Goal: Use online tool/utility: Utilize a website feature to perform a specific function

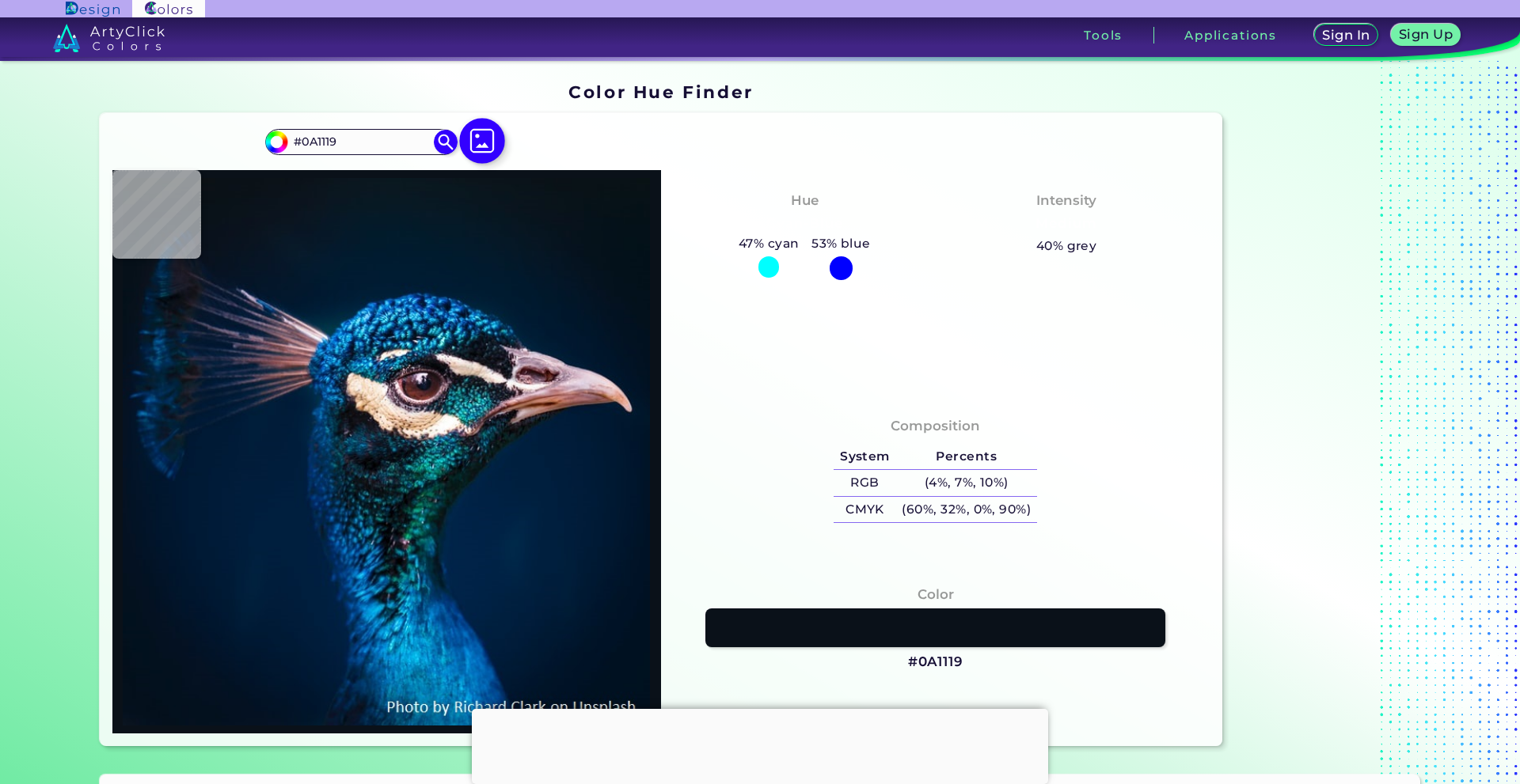
click at [479, 146] on img at bounding box center [482, 141] width 46 height 46
click at [0, 0] on input "file" at bounding box center [0, 0] width 0 height 0
type input "#03111a"
type input "#03111A"
type input "#04121f"
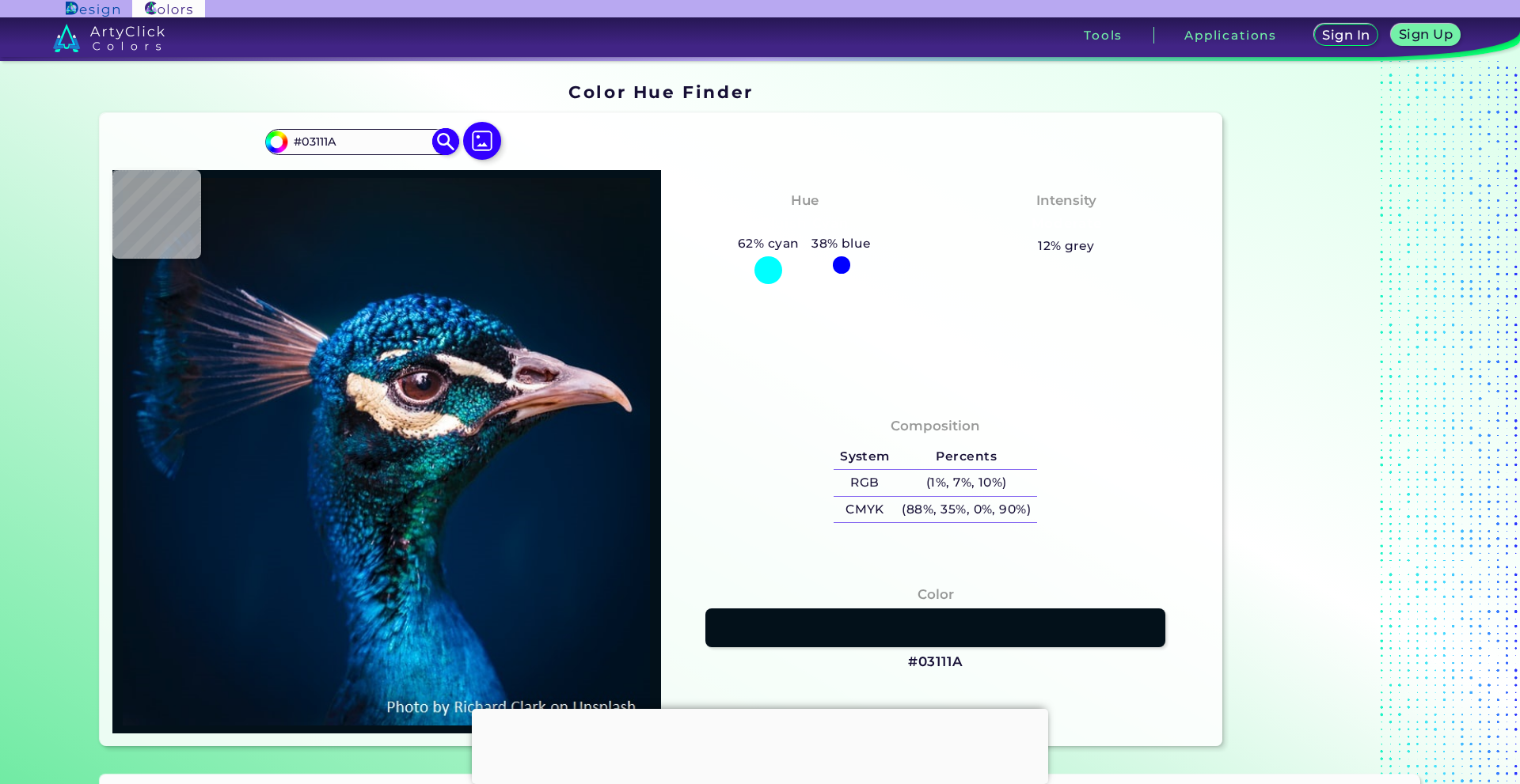
type input "#04121F"
type input "#071522"
type input "#09161f"
type input "#09161F"
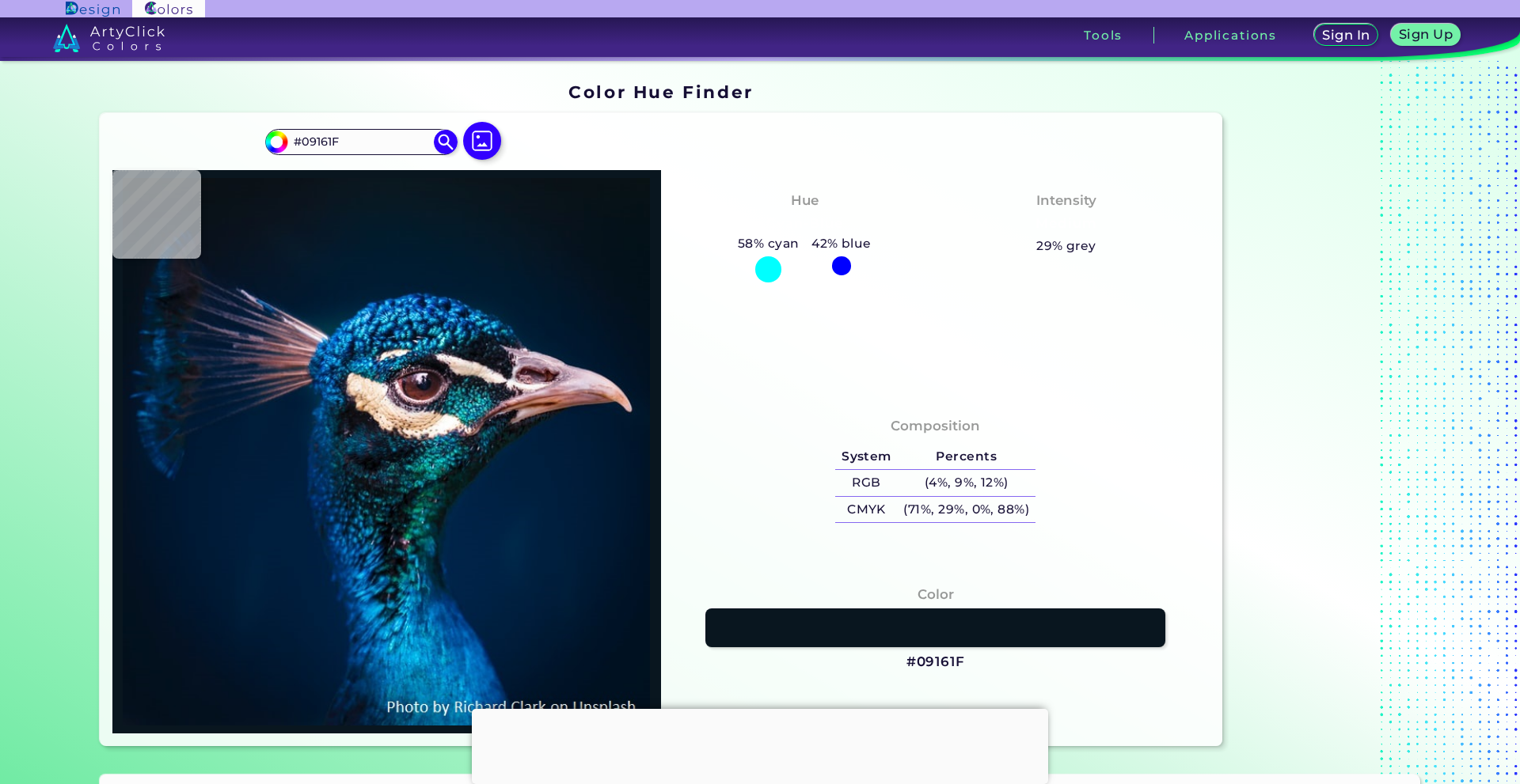
type input "#0a171f"
type input "#0A171F"
type input "#071925"
type input "#021c2d"
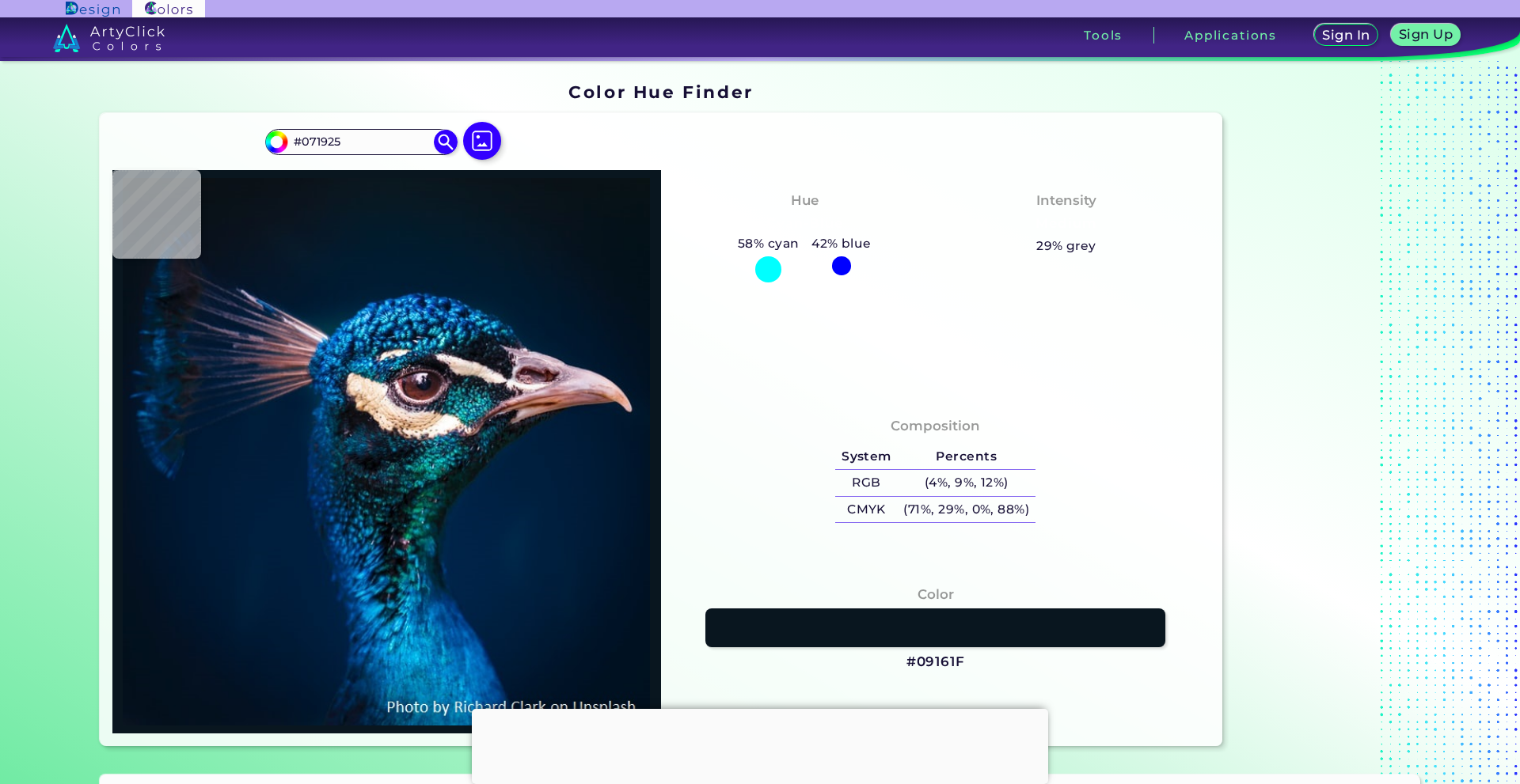
type input "#021C2D"
type input "#001b30"
type input "#001B30"
type input "#001b32"
type input "#001B32"
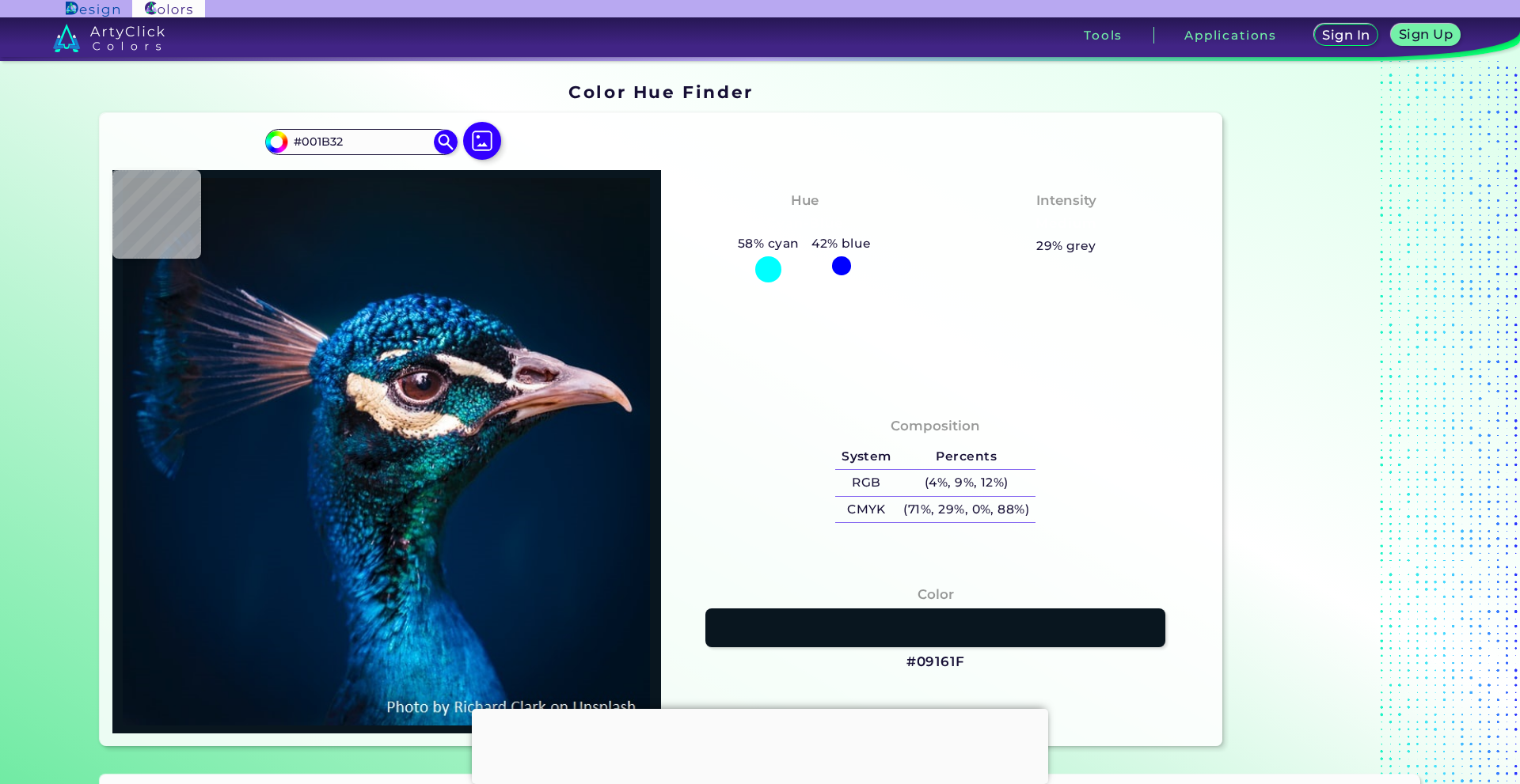
type input "#0964a8"
type input "#0964A8"
type input "#0057a8"
type input "#0057A8"
type input "#217ab9"
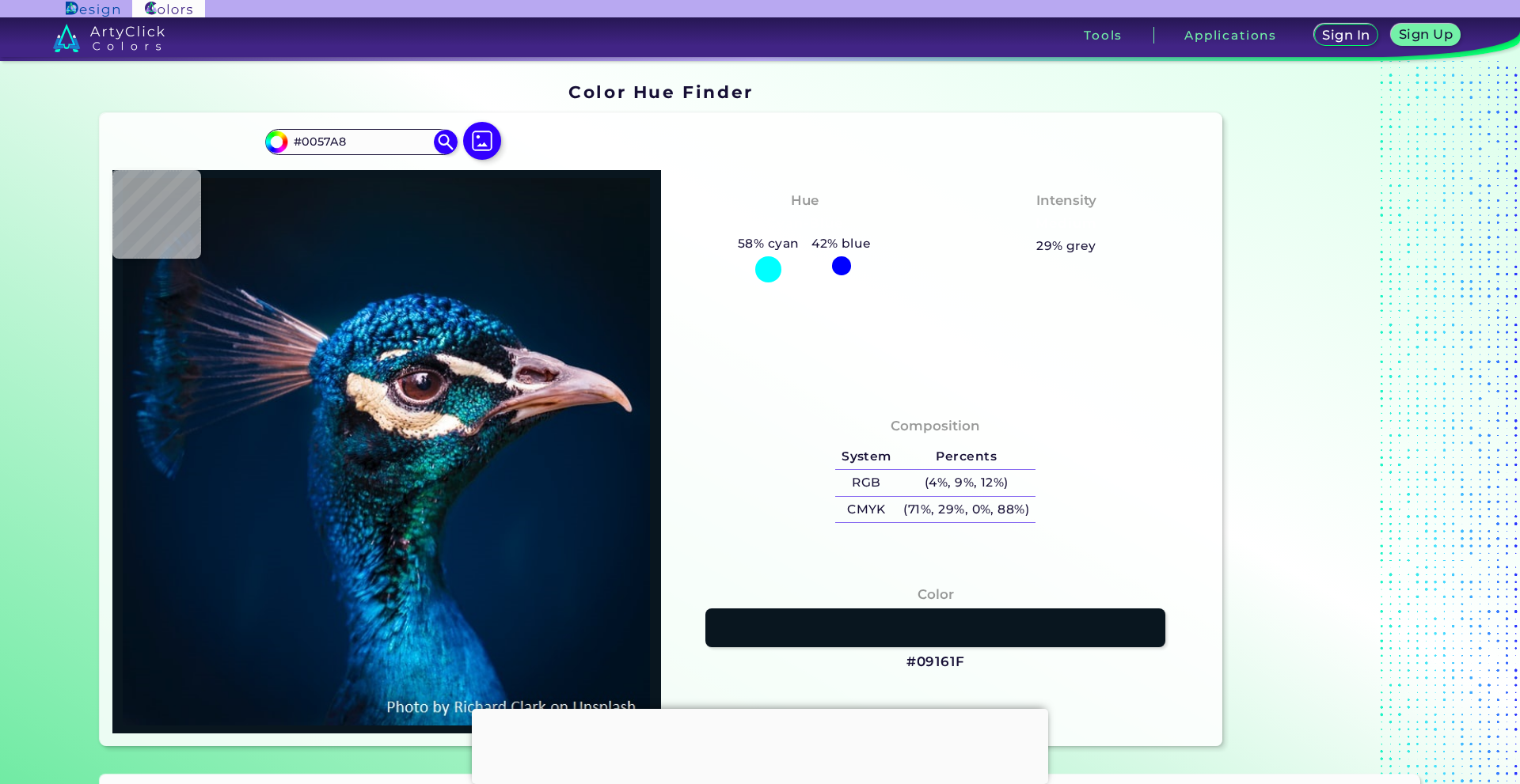
type input "#217AB9"
type input "#2393c9"
type input "#2393C9"
type input "#2b8ec8"
type input "#2B8EC8"
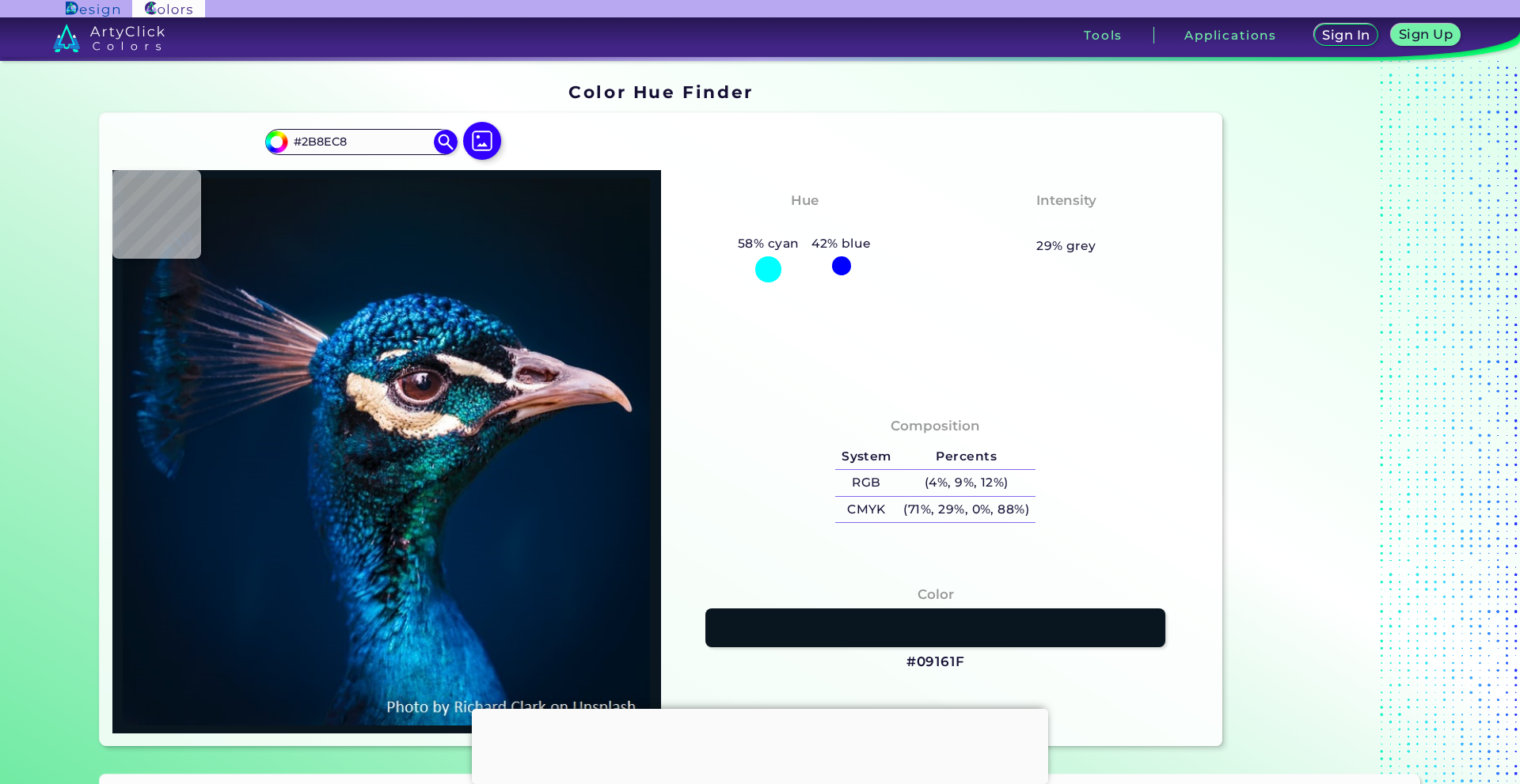
type input "#022b5c"
type input "#022B5C"
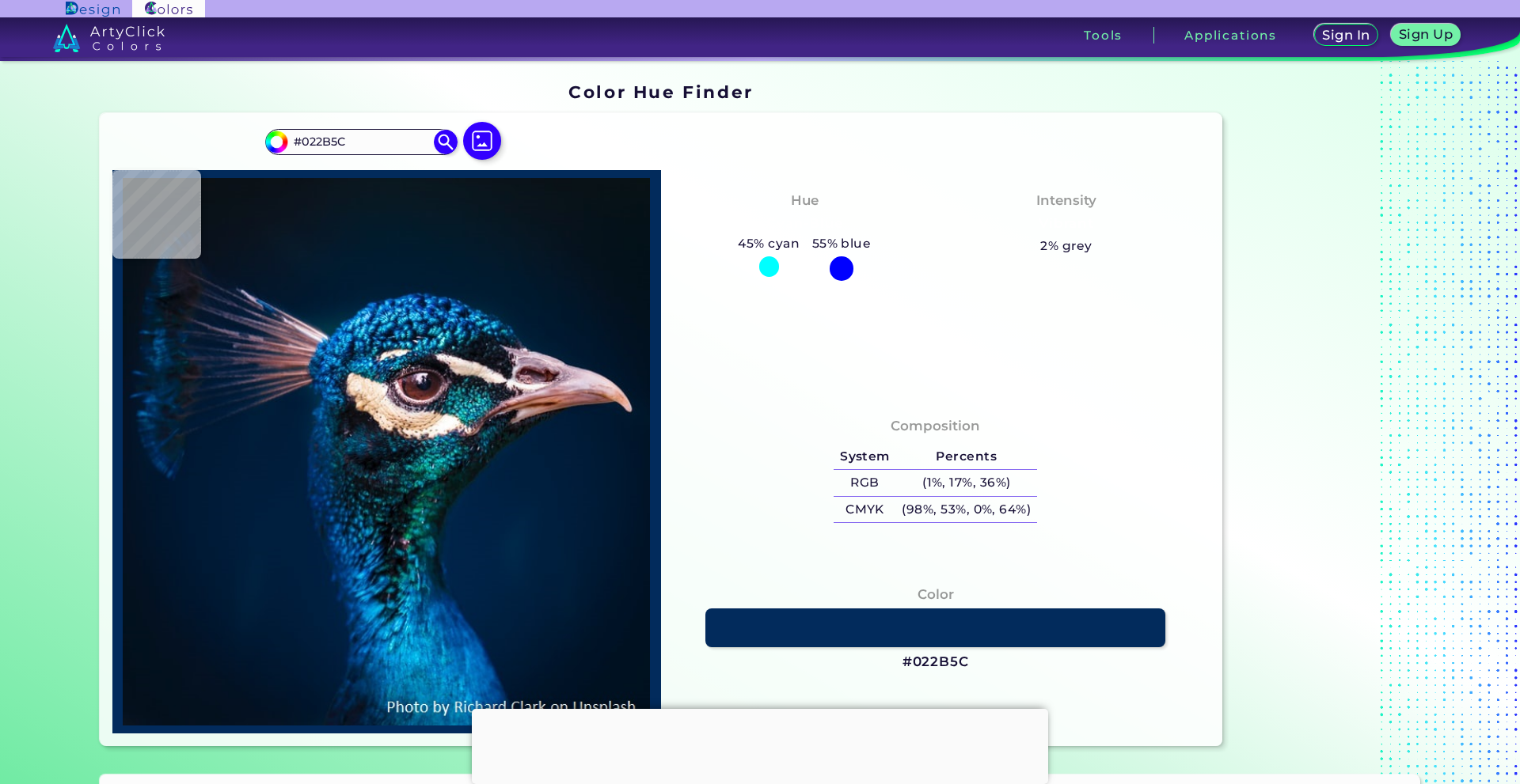
type input "#021e3e"
type input "#021E3E"
type input "#041632"
type input "#0e284e"
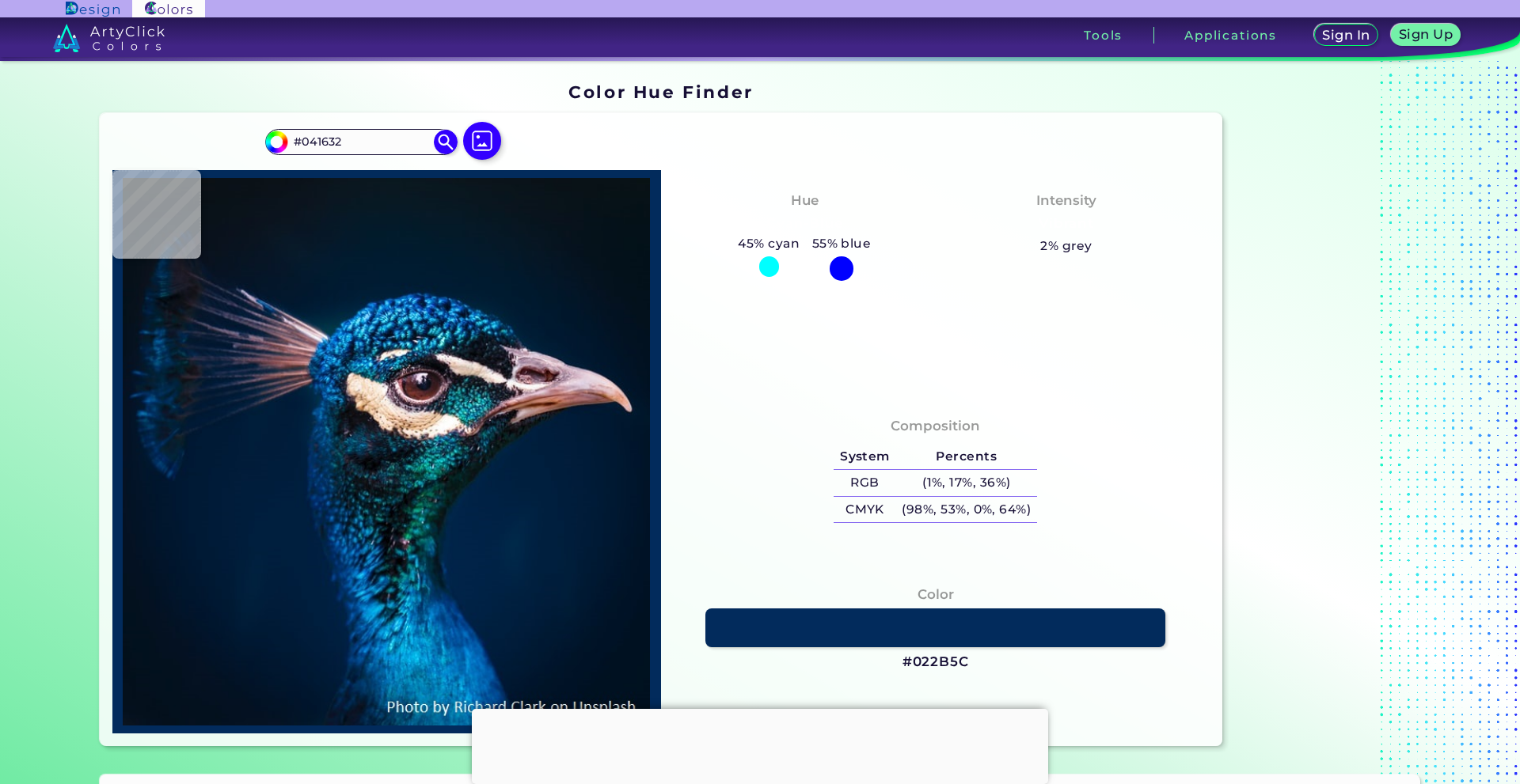
type input "#0E284E"
type input "#001b3d"
type input "#001B3D"
type input "#064a85"
type input "#064A85"
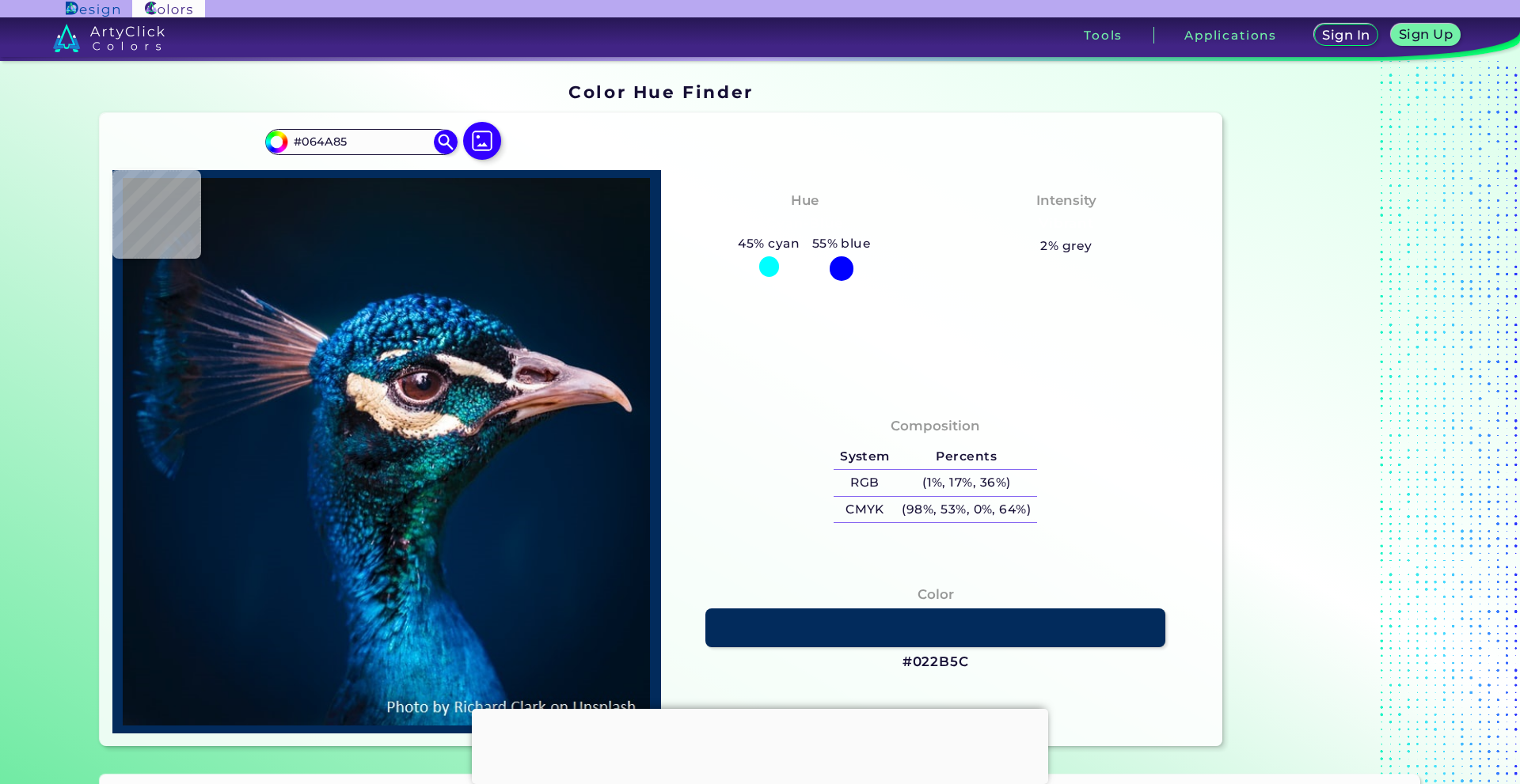
type input "#0a60a9"
type input "#0A60A9"
type input "#02233c"
type input "#02233C"
type input "#001c34"
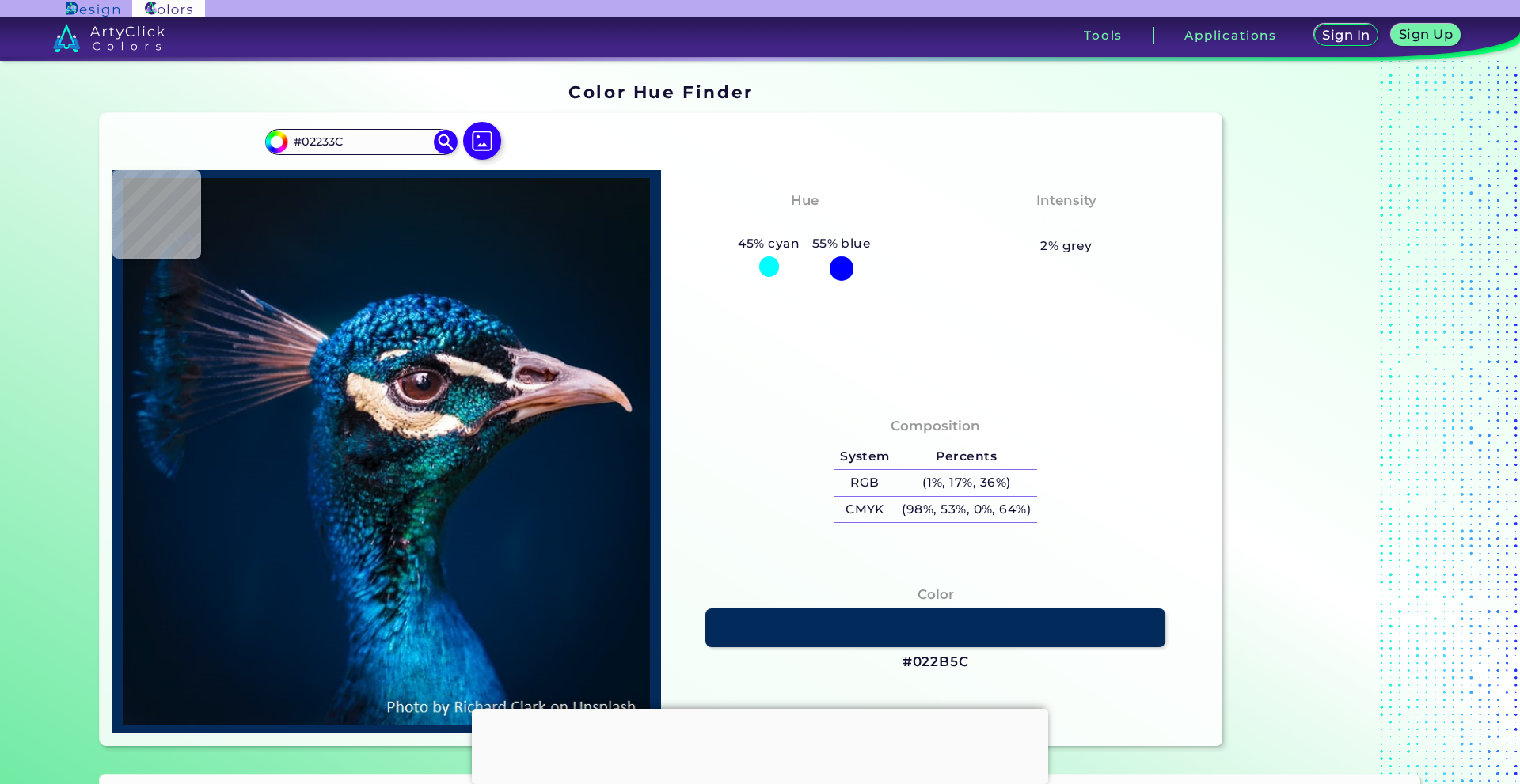
type input "#001C34"
type input "#02182d"
type input "#02182D"
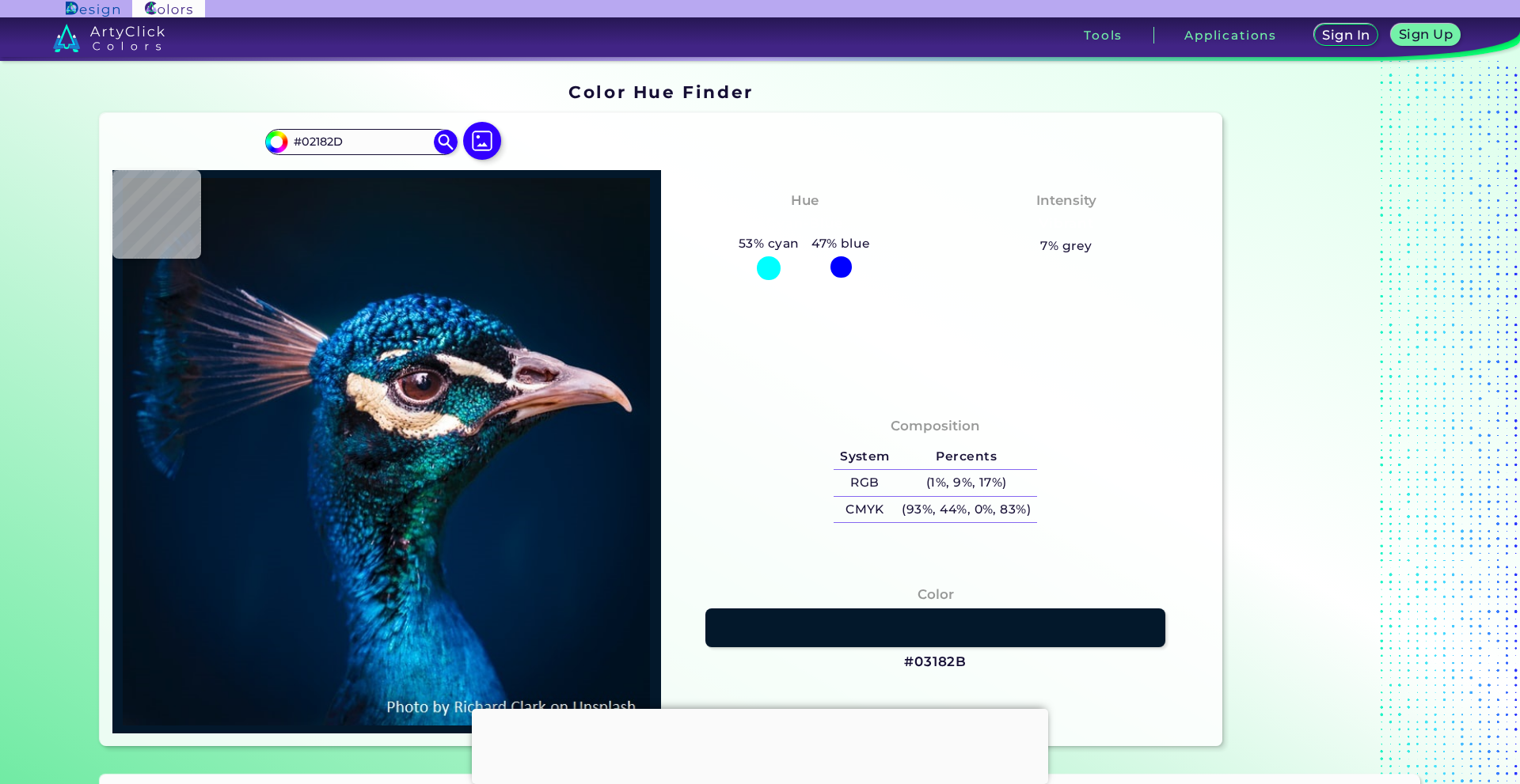
type input "#03182b"
type input "#03182B"
type input "#04192c"
type input "#04192C"
type input "#04162a"
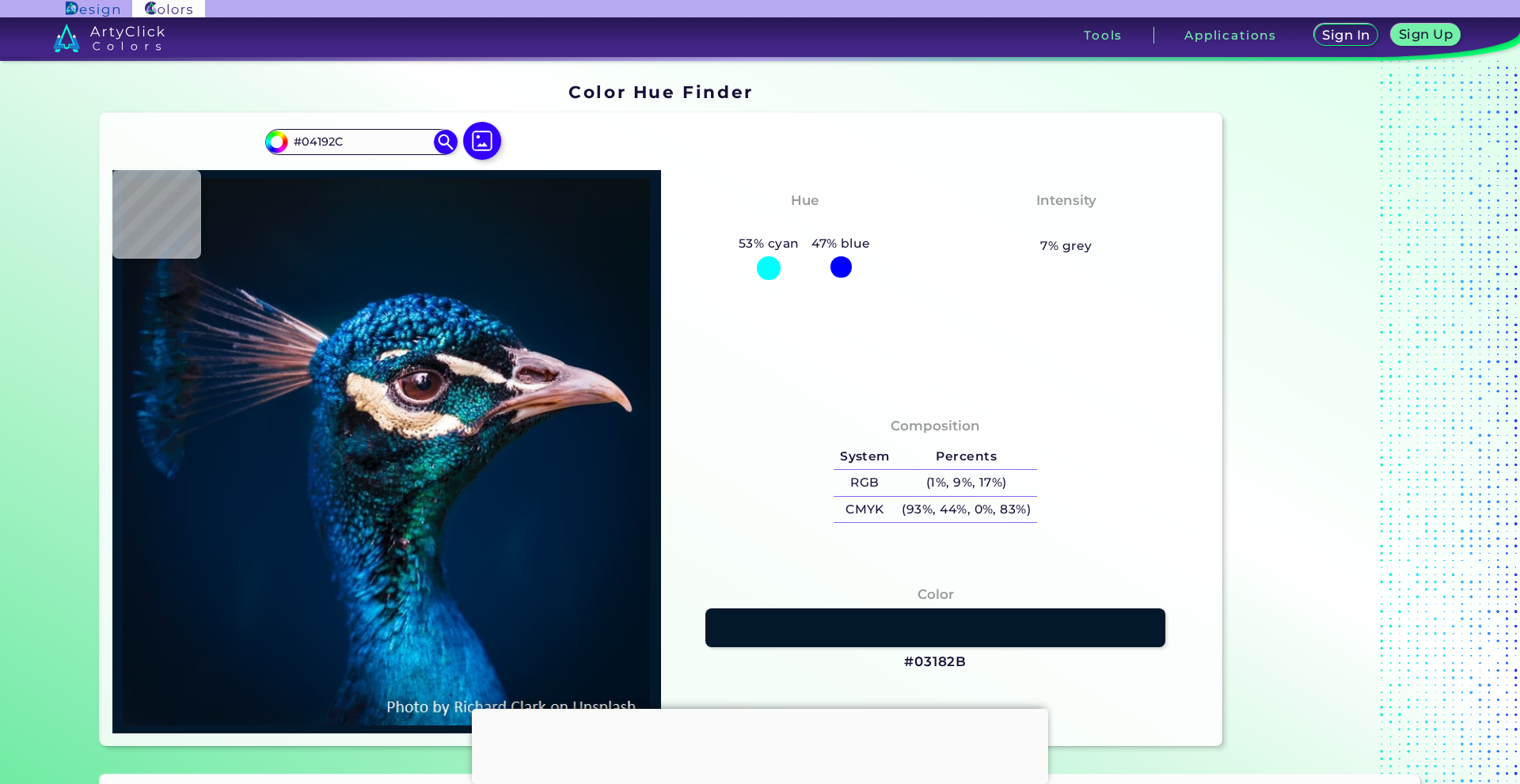
type input "#04162A"
type input "#06172b"
type input "#06172B"
type input "#061729"
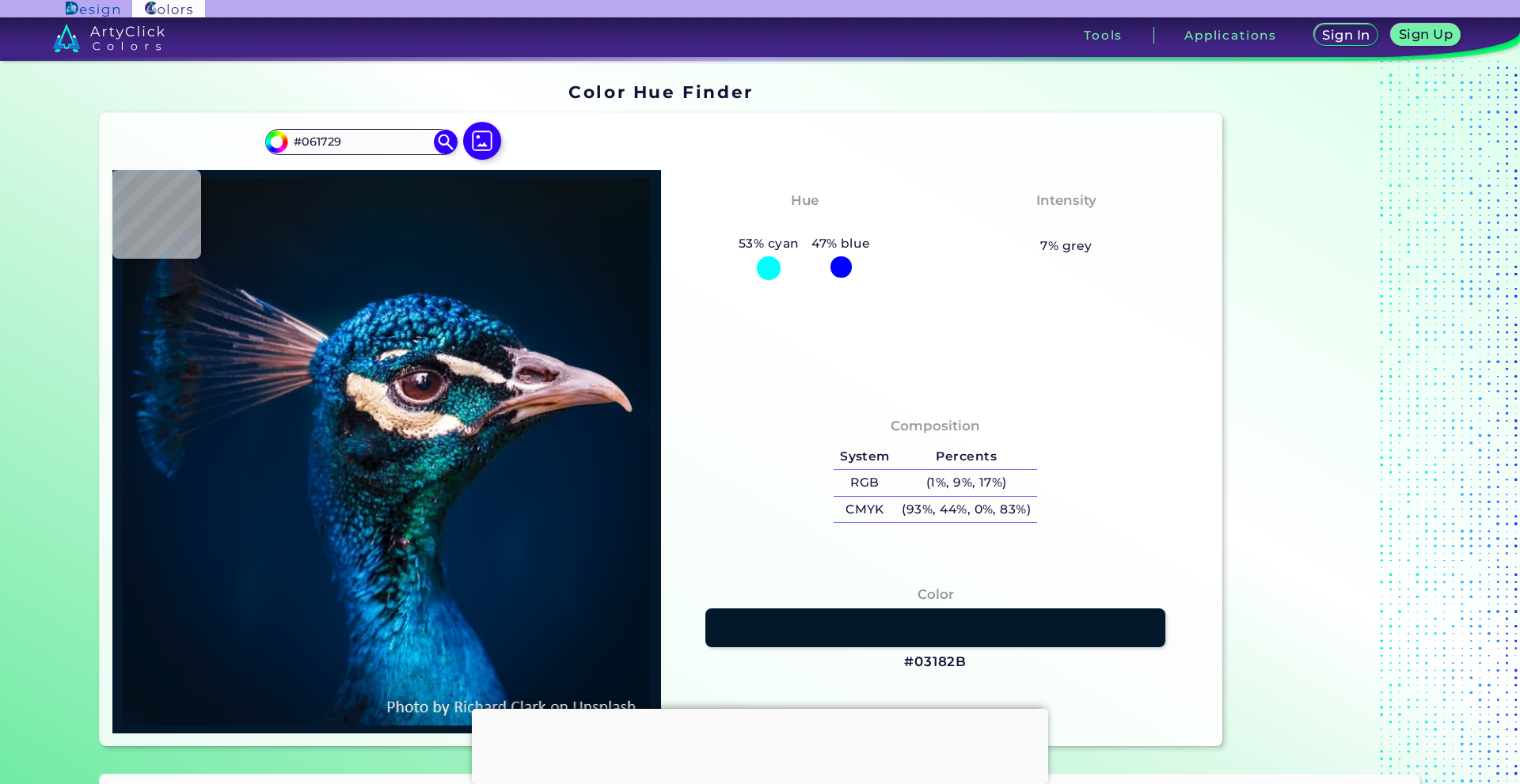
type input "#071629"
type input "#061727"
type input "#071727"
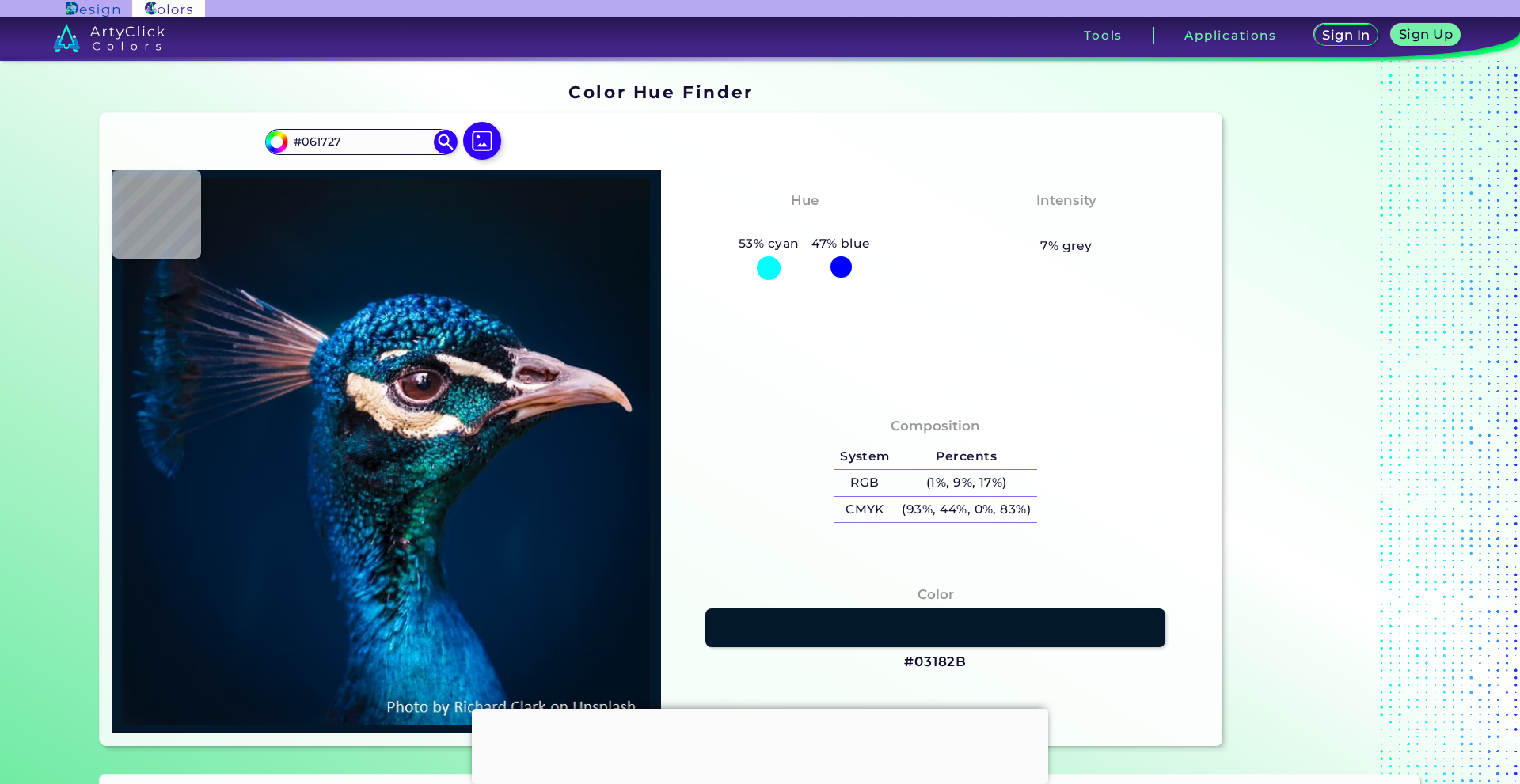
type input "#071727"
type input "#071726"
type input "#081623"
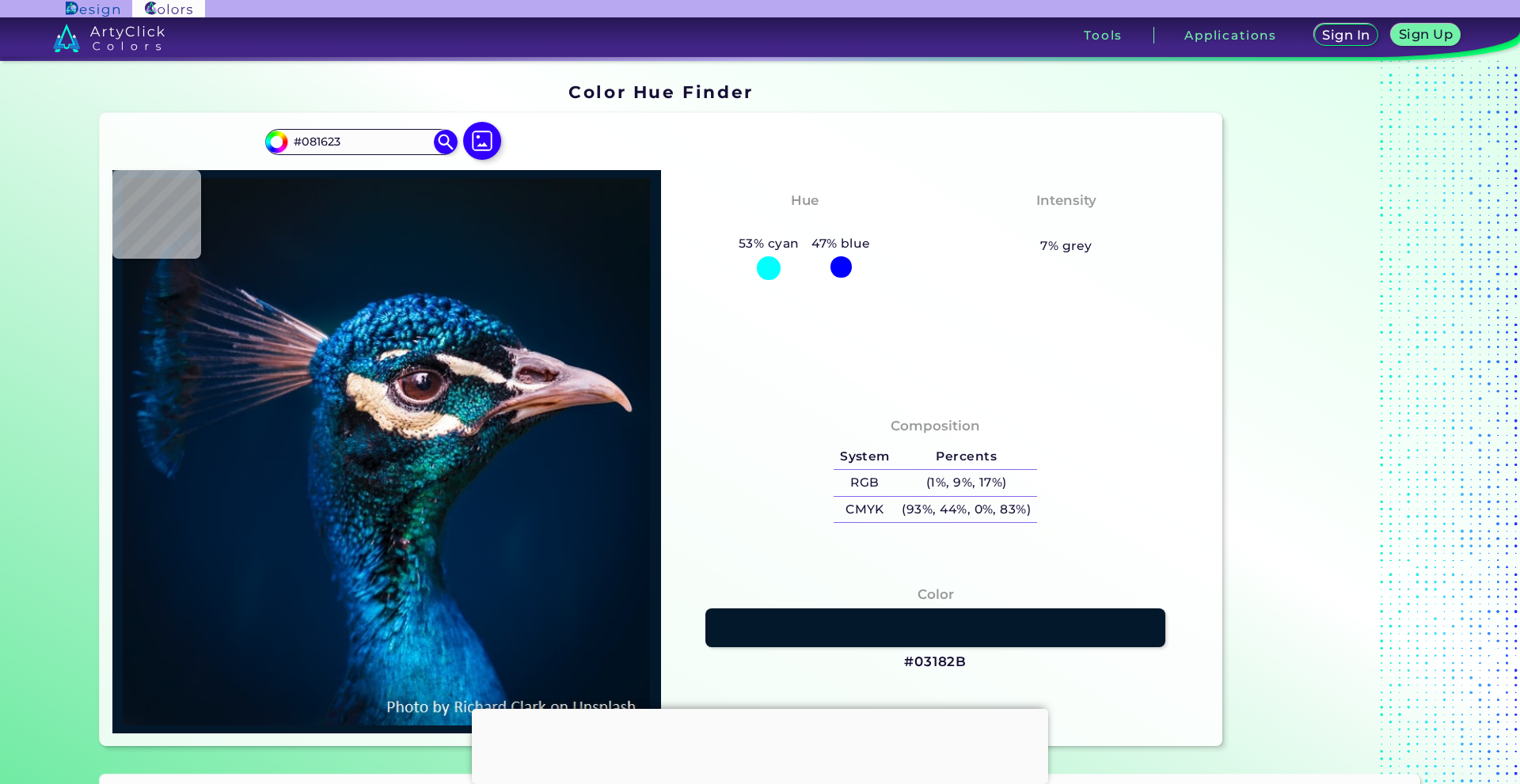
type input "#091724"
type input "#0b1521"
type input "#0B1521"
type input "#0a141e"
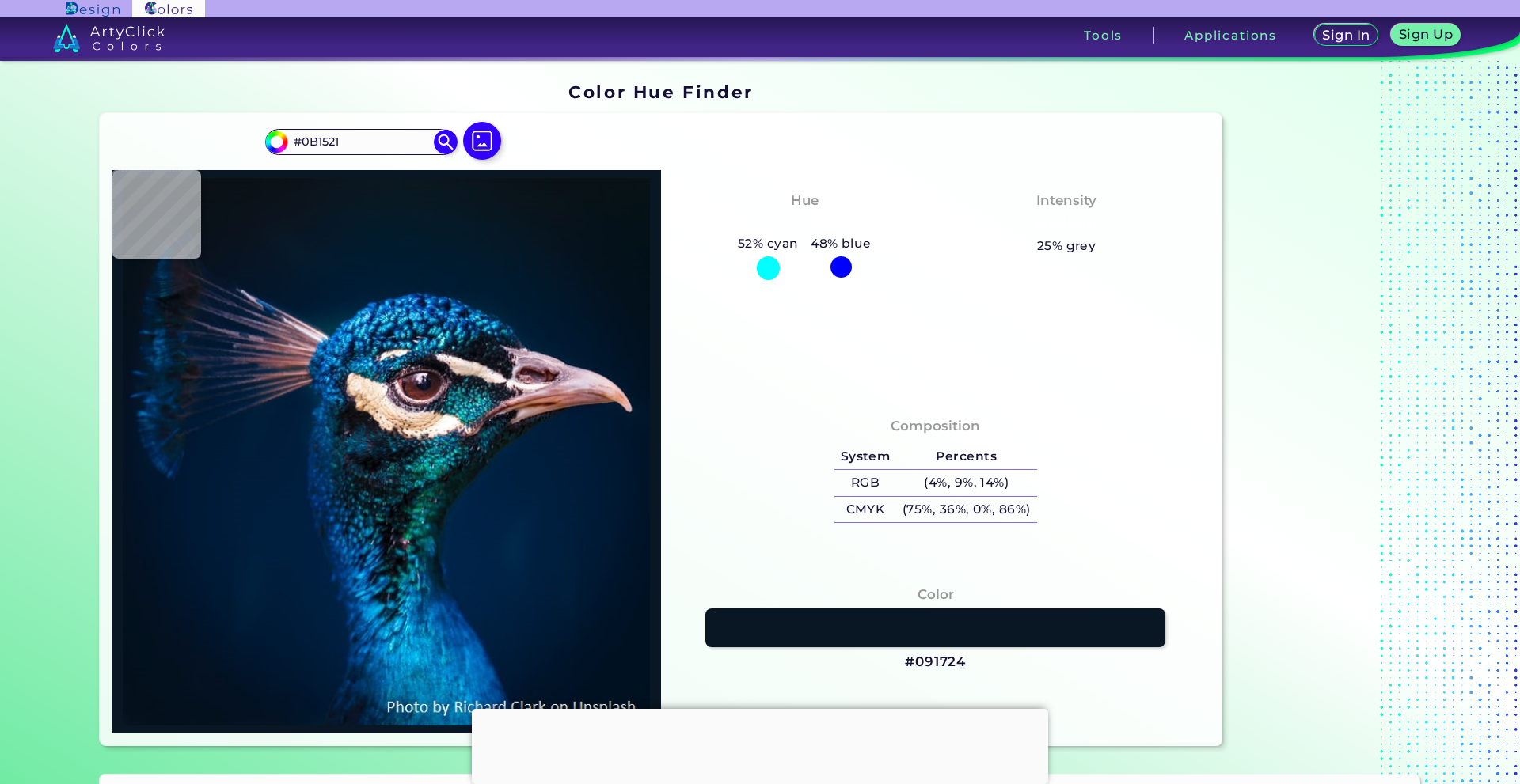
type input "#0A141E"
type input "#0b121e"
type input "#0B121E"
type input "#0a131c"
type input "#0A131C"
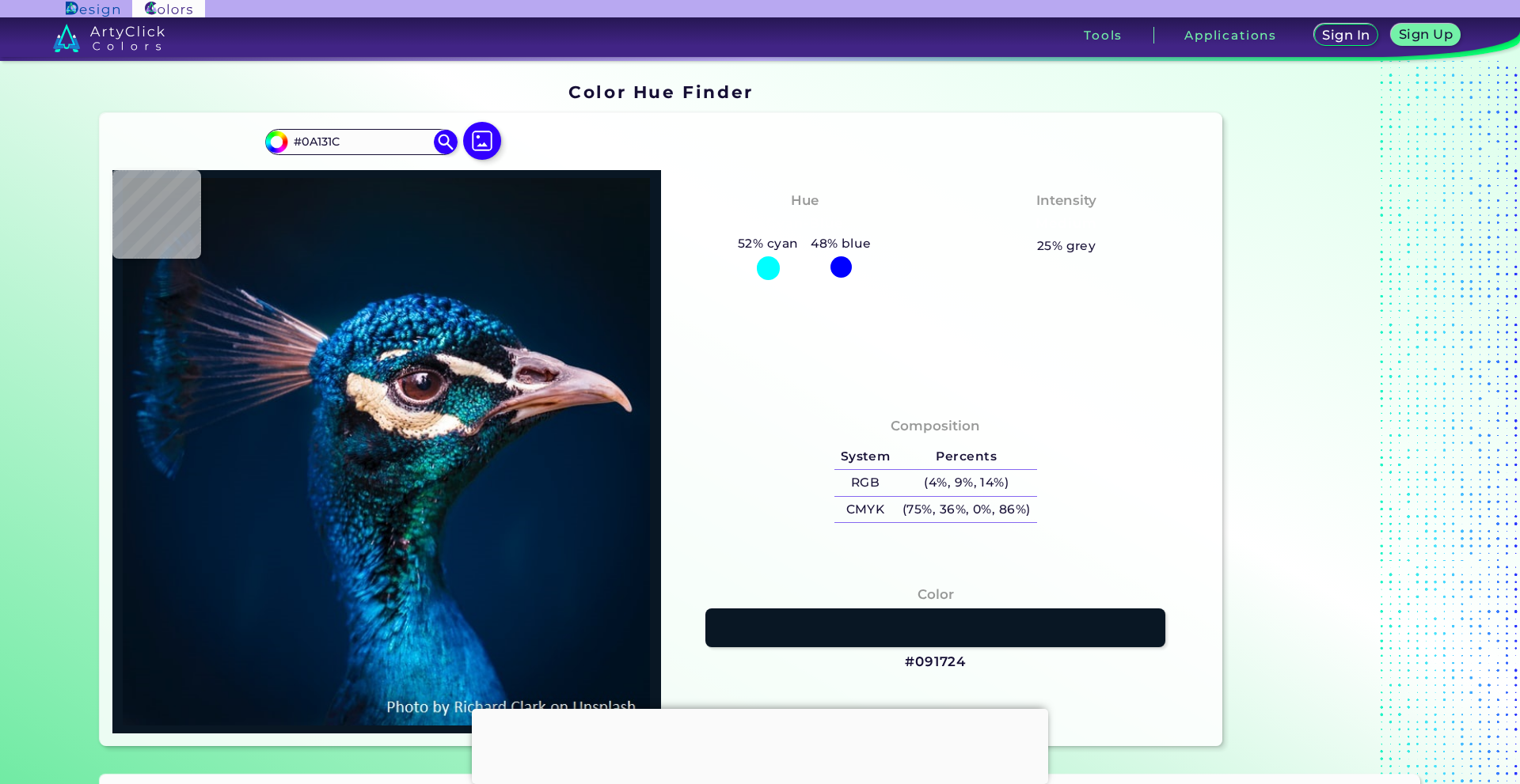
type input "#0a131a"
type input "#0A131A"
type input "#0b121a"
type input "#0B121A"
type input "#0a1117"
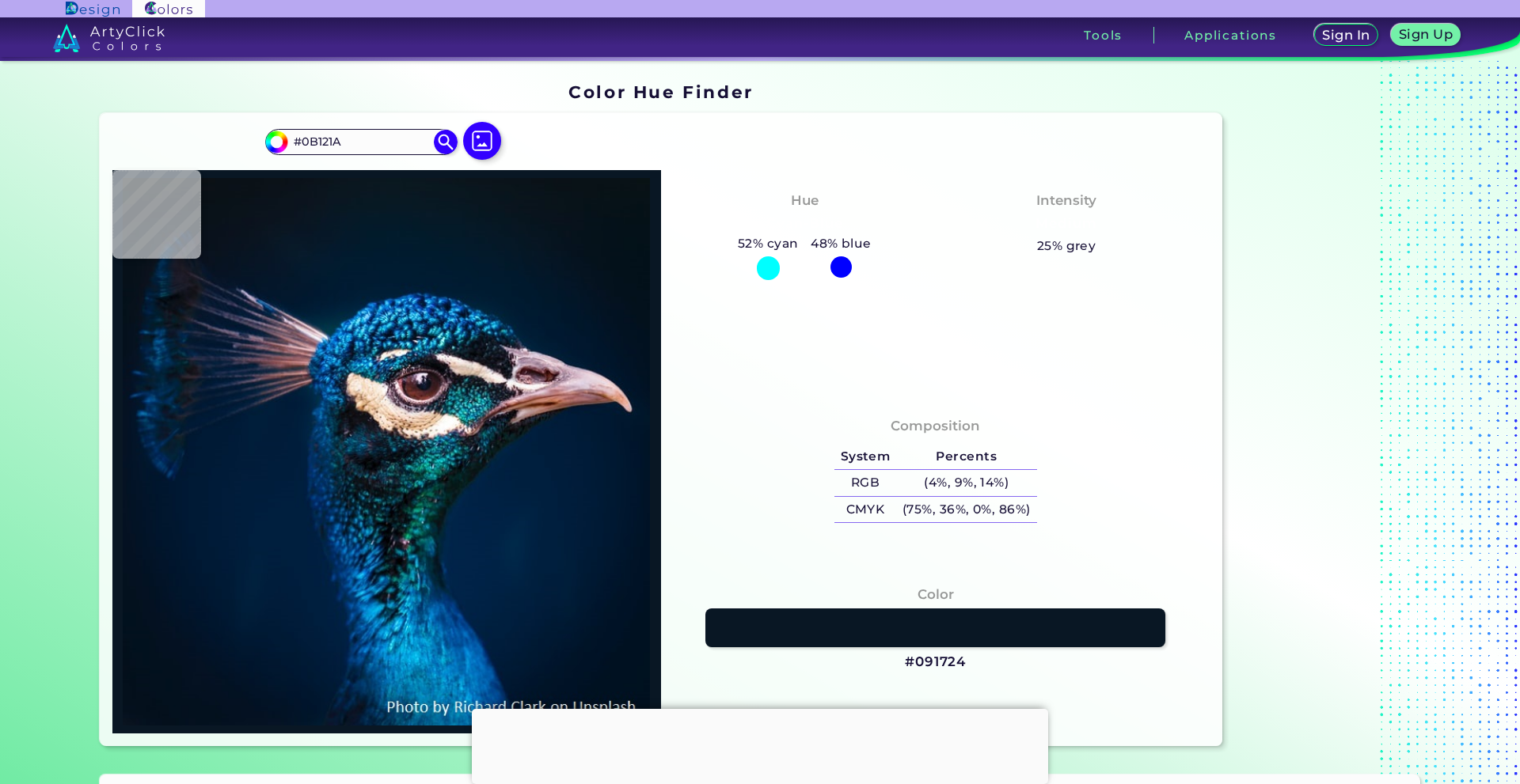
type input "#0A1117"
click at [470, 138] on img at bounding box center [482, 141] width 46 height 46
click at [0, 0] on input "file" at bounding box center [0, 0] width 0 height 0
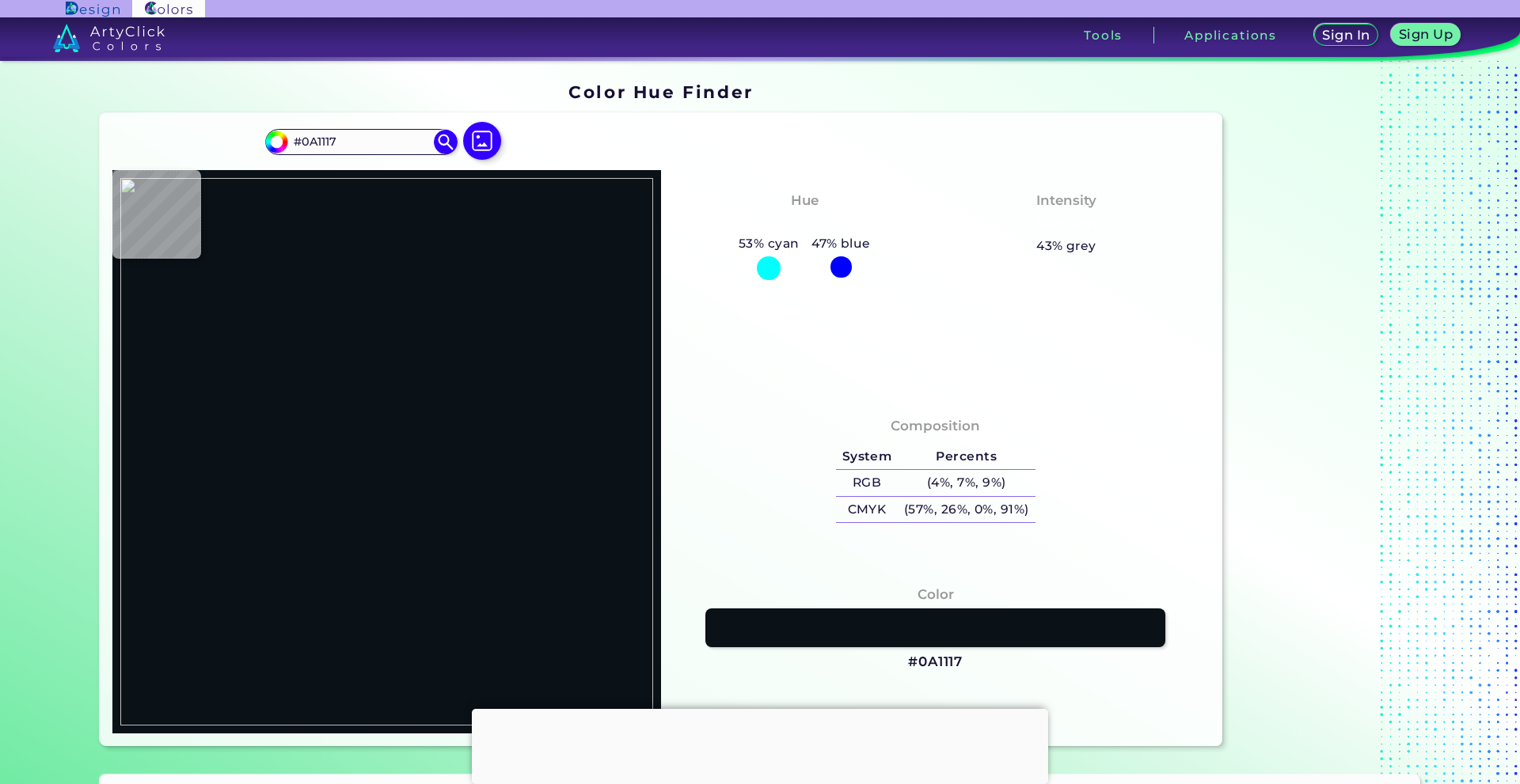
type input "#000000"
type input "#ba30af"
type input "#BA30AF"
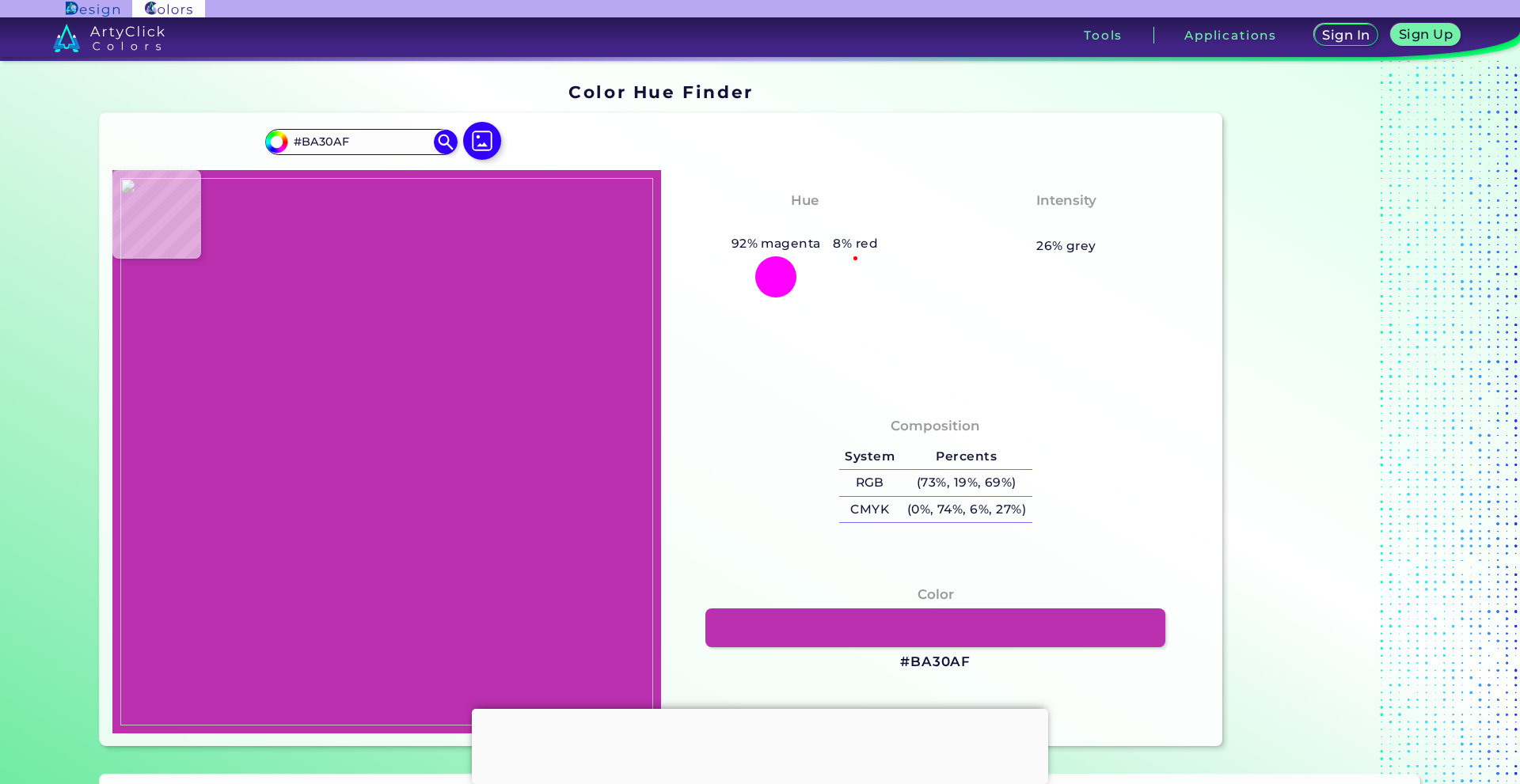
type input "#000000"
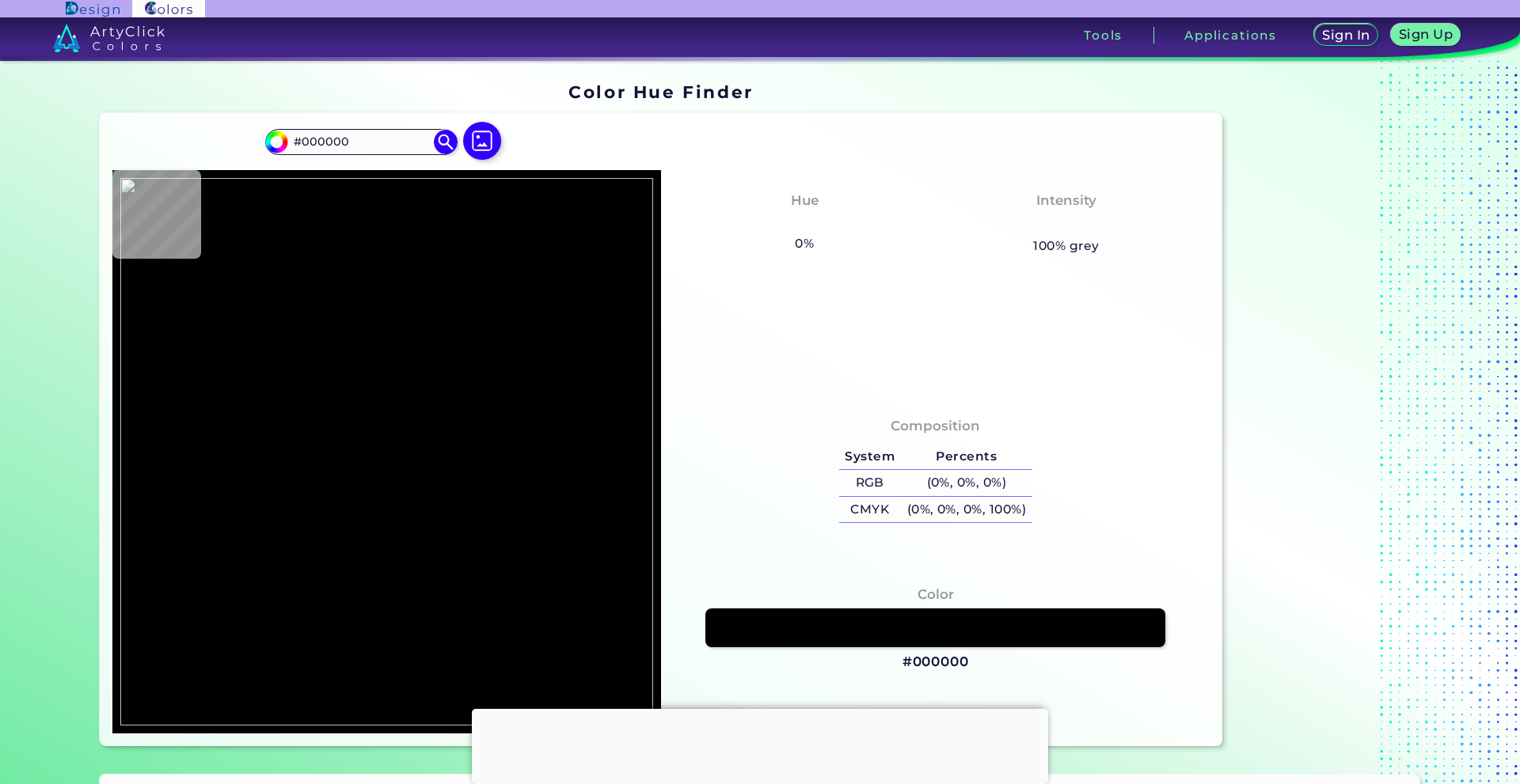
type input "#ba2fae"
type input "#BA2FAE"
type input "#ba30af"
type input "#BA30AF"
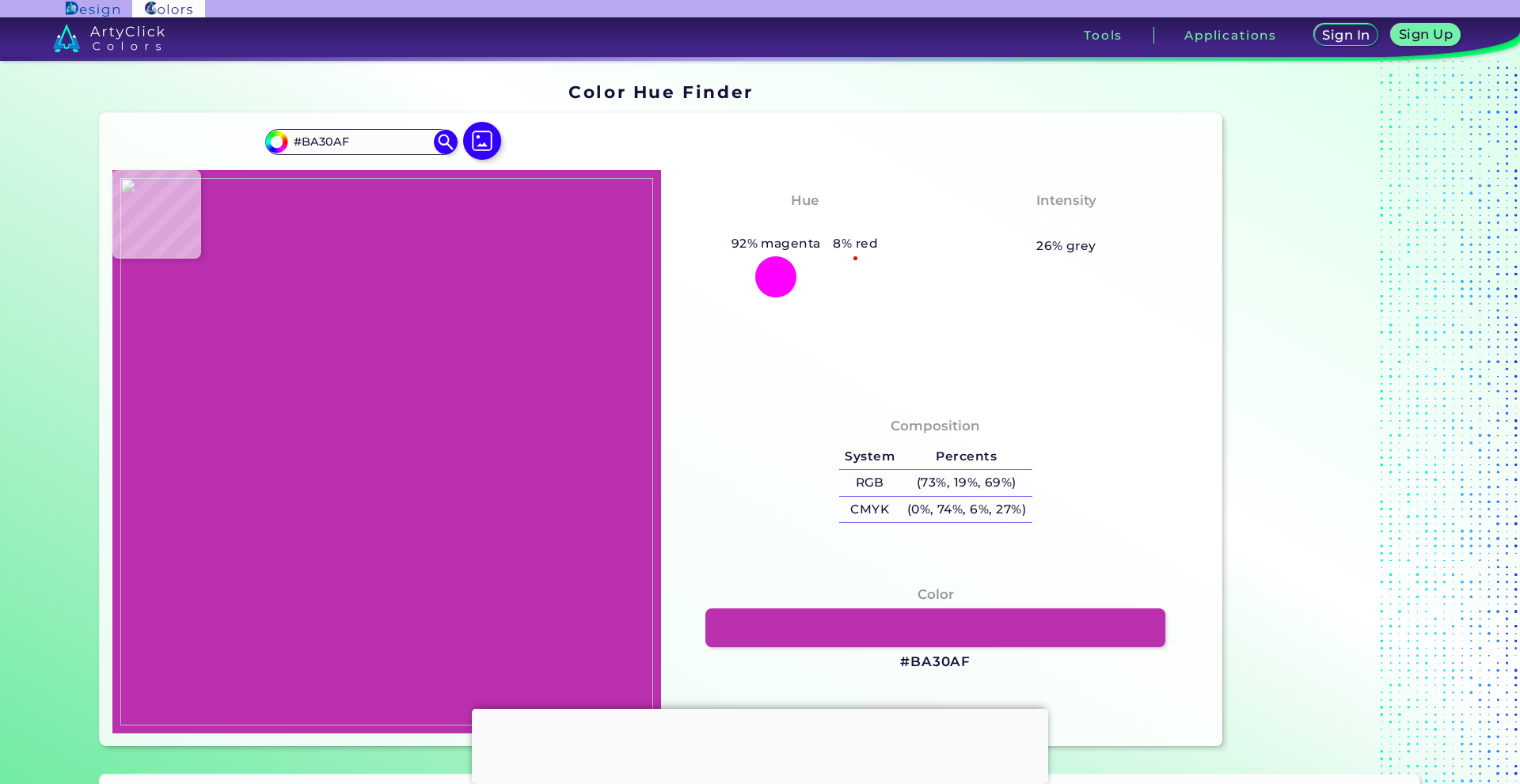
click at [451, 480] on img at bounding box center [386, 452] width 533 height 547
type input "#ba30ae"
type input "#BA30AE"
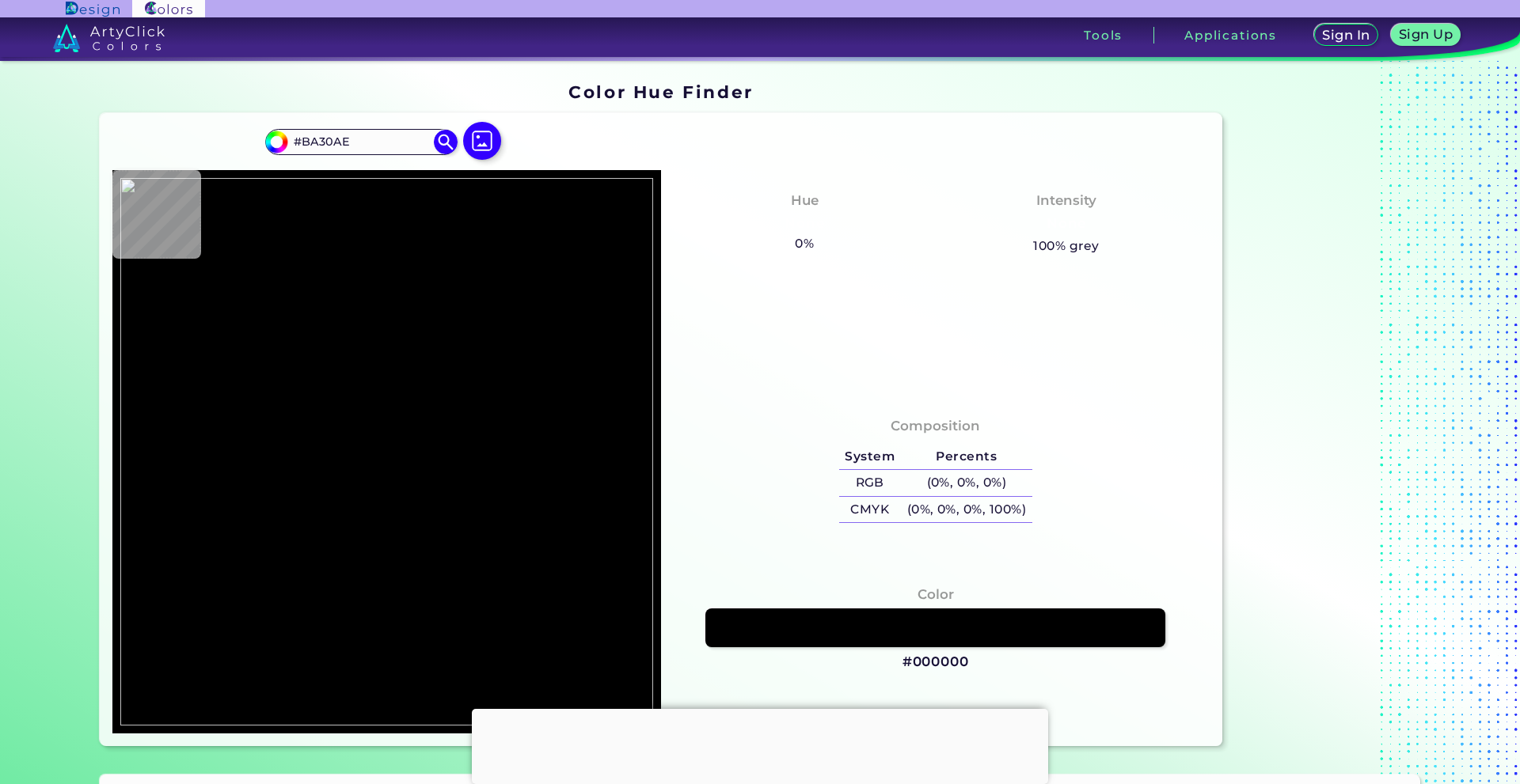
type input "#000000"
type input "#ba30af"
type input "#BA30AF"
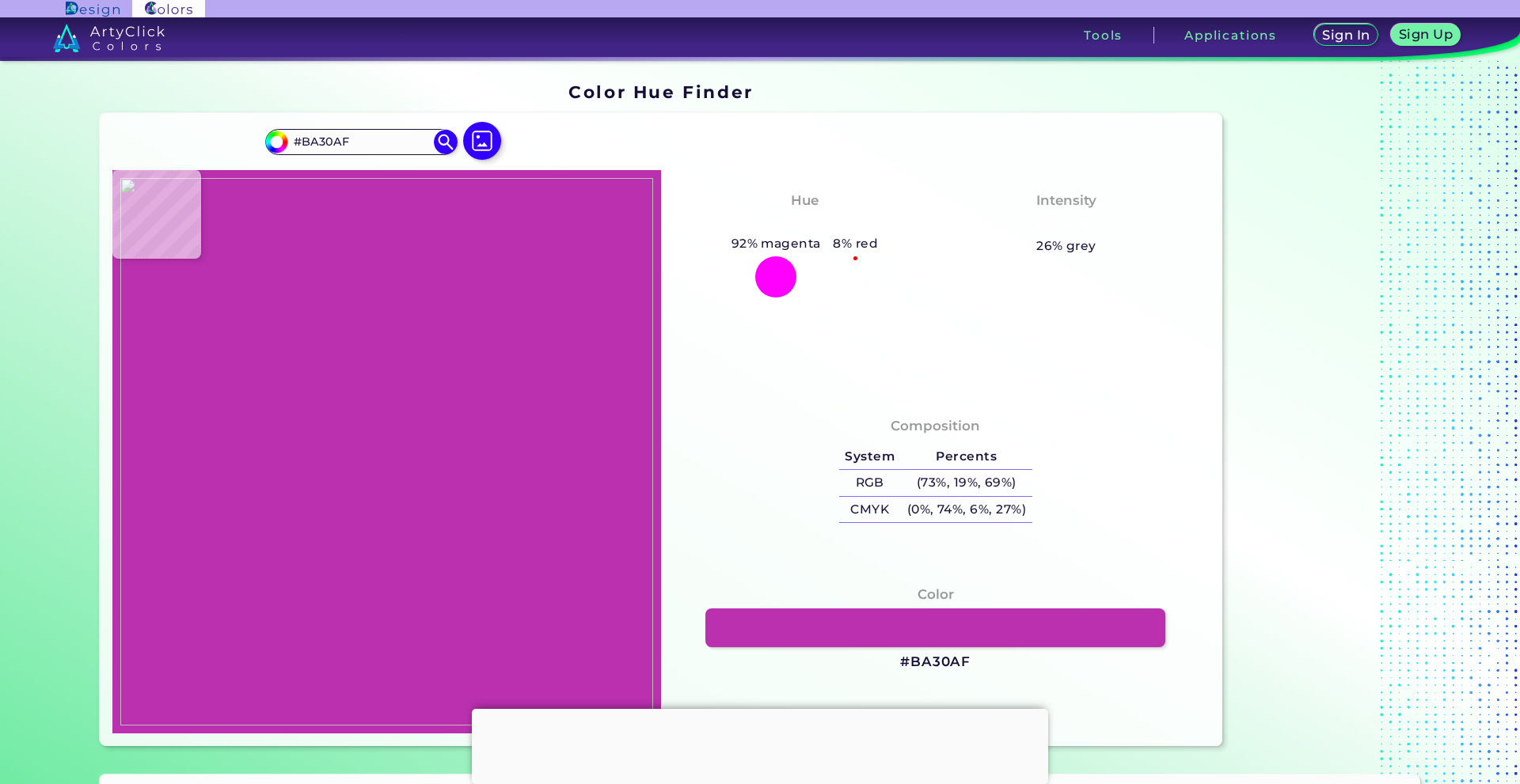
click at [451, 498] on img at bounding box center [386, 452] width 533 height 547
type input "#bd39b2"
type input "#BD39B2"
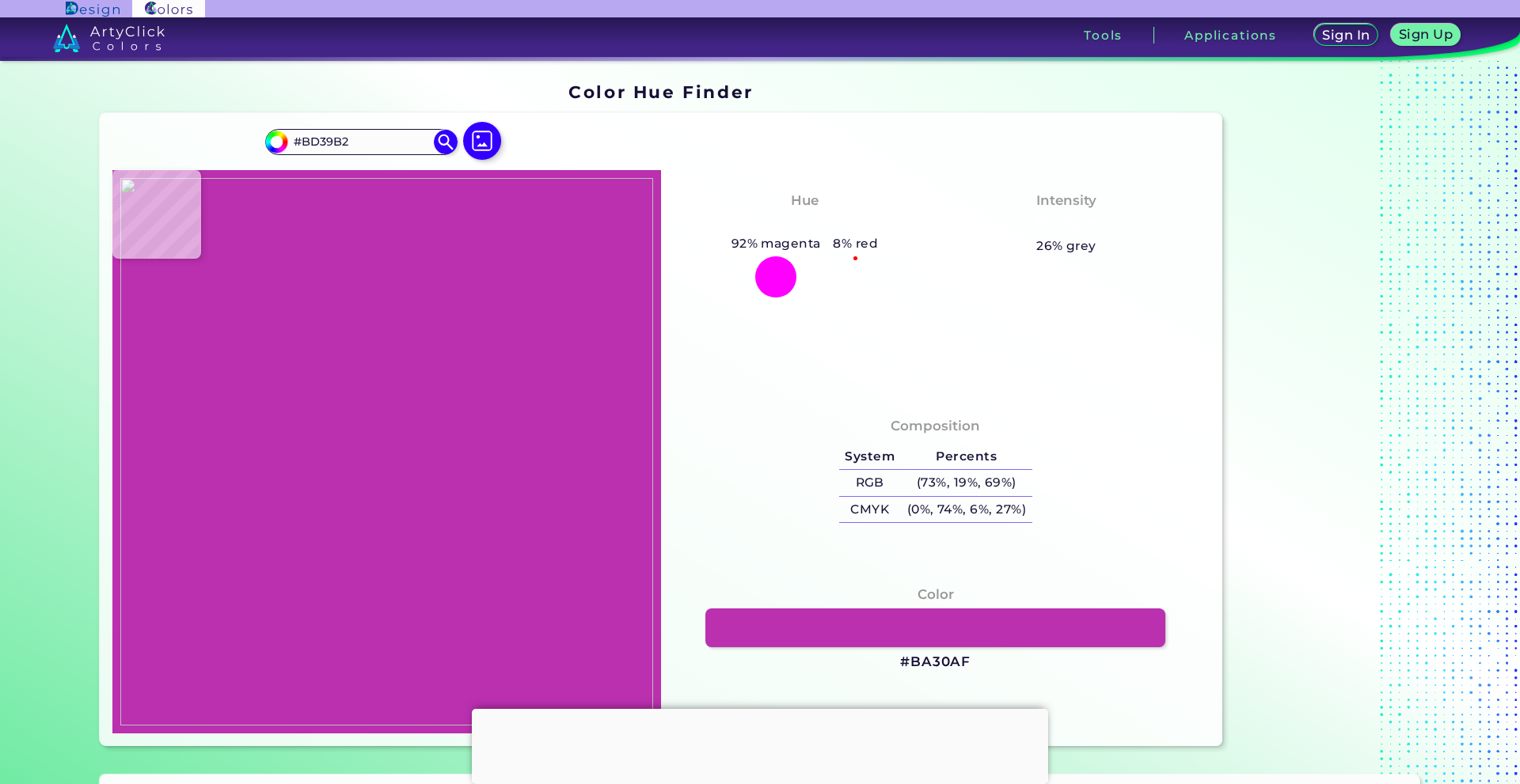
type input "#c554bc"
type input "#[DATE]"
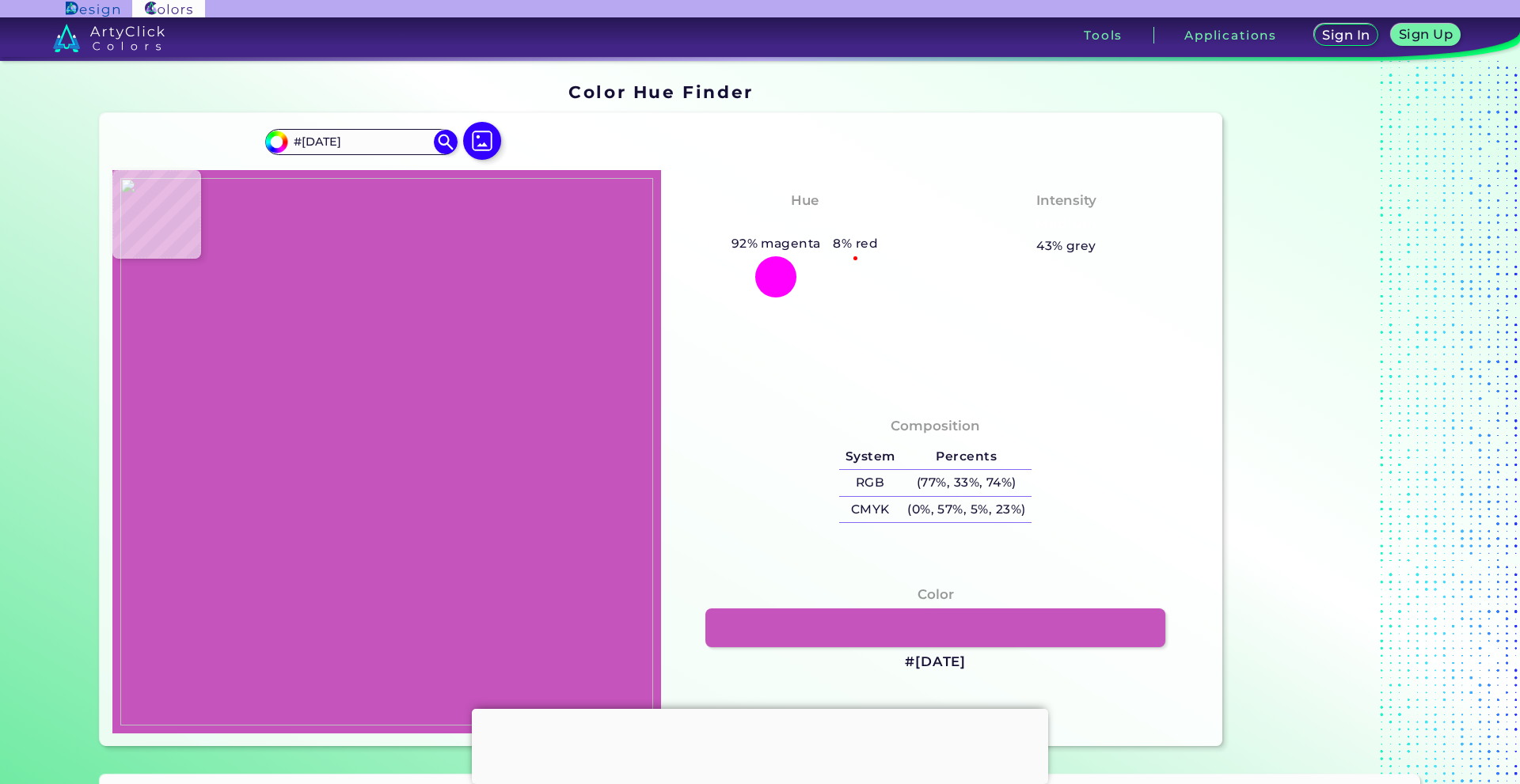
type input "#ffffff"
type input "#FFFFFF"
type input "#fefefe"
type input "#FEFEFE"
type input "#ba30af"
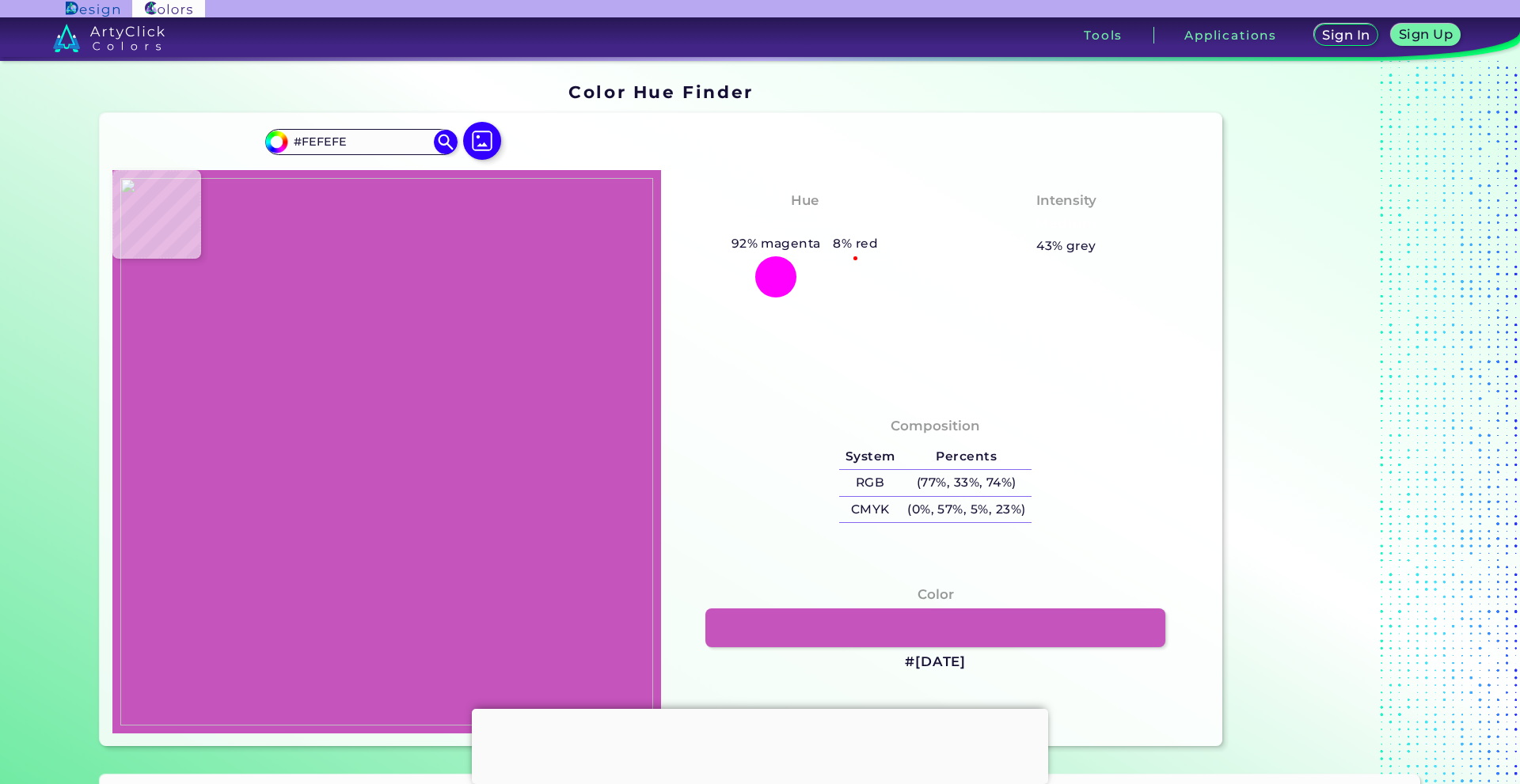
type input "#BA30AF"
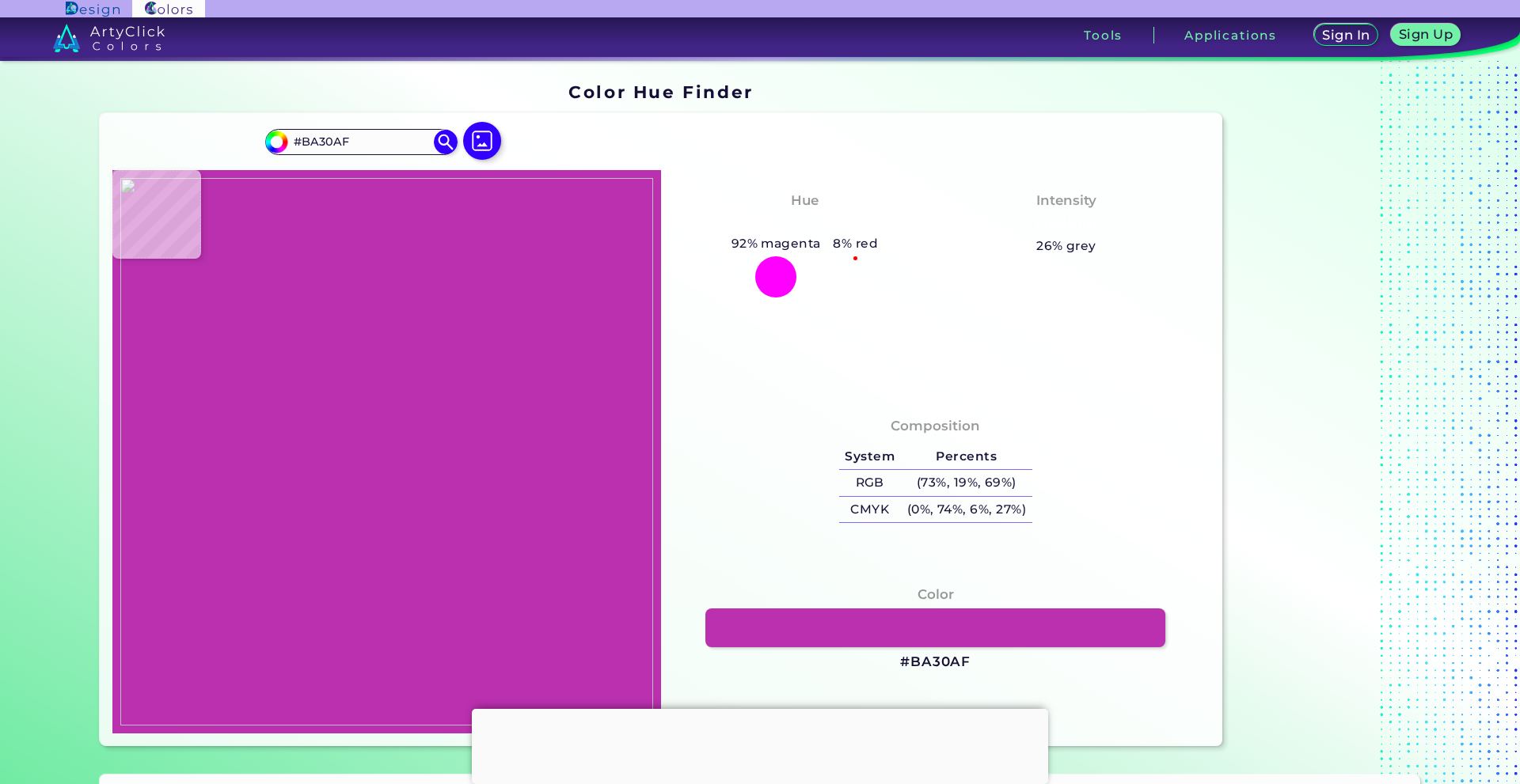
click at [426, 525] on img at bounding box center [386, 452] width 533 height 547
drag, startPoint x: 460, startPoint y: 525, endPoint x: 490, endPoint y: 444, distance: 86.4
click at [490, 444] on img at bounding box center [386, 452] width 533 height 547
type input "#ffffff"
type input "#FFFFFF"
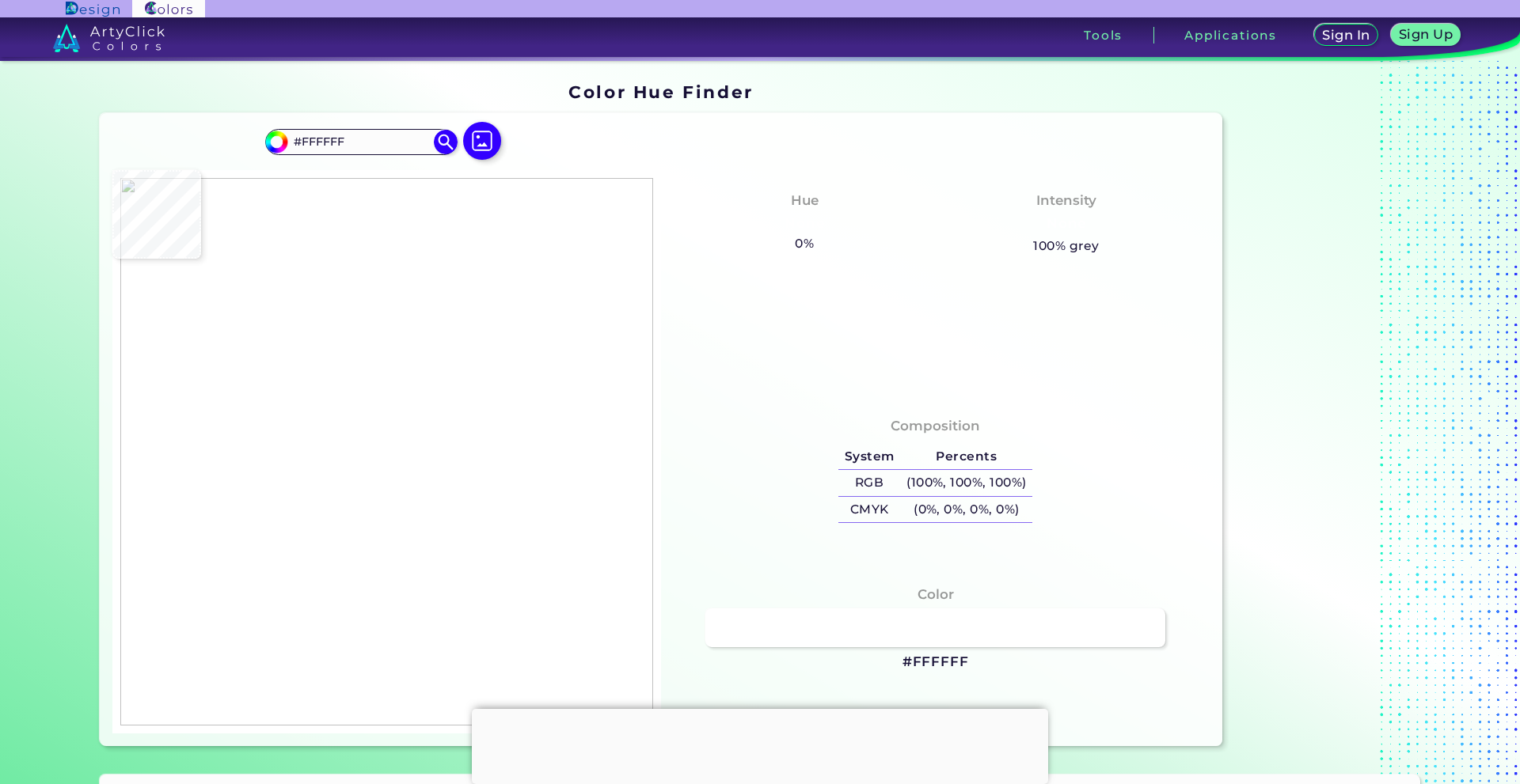
type input "#ba30af"
type input "#BA30AF"
type input "#000000"
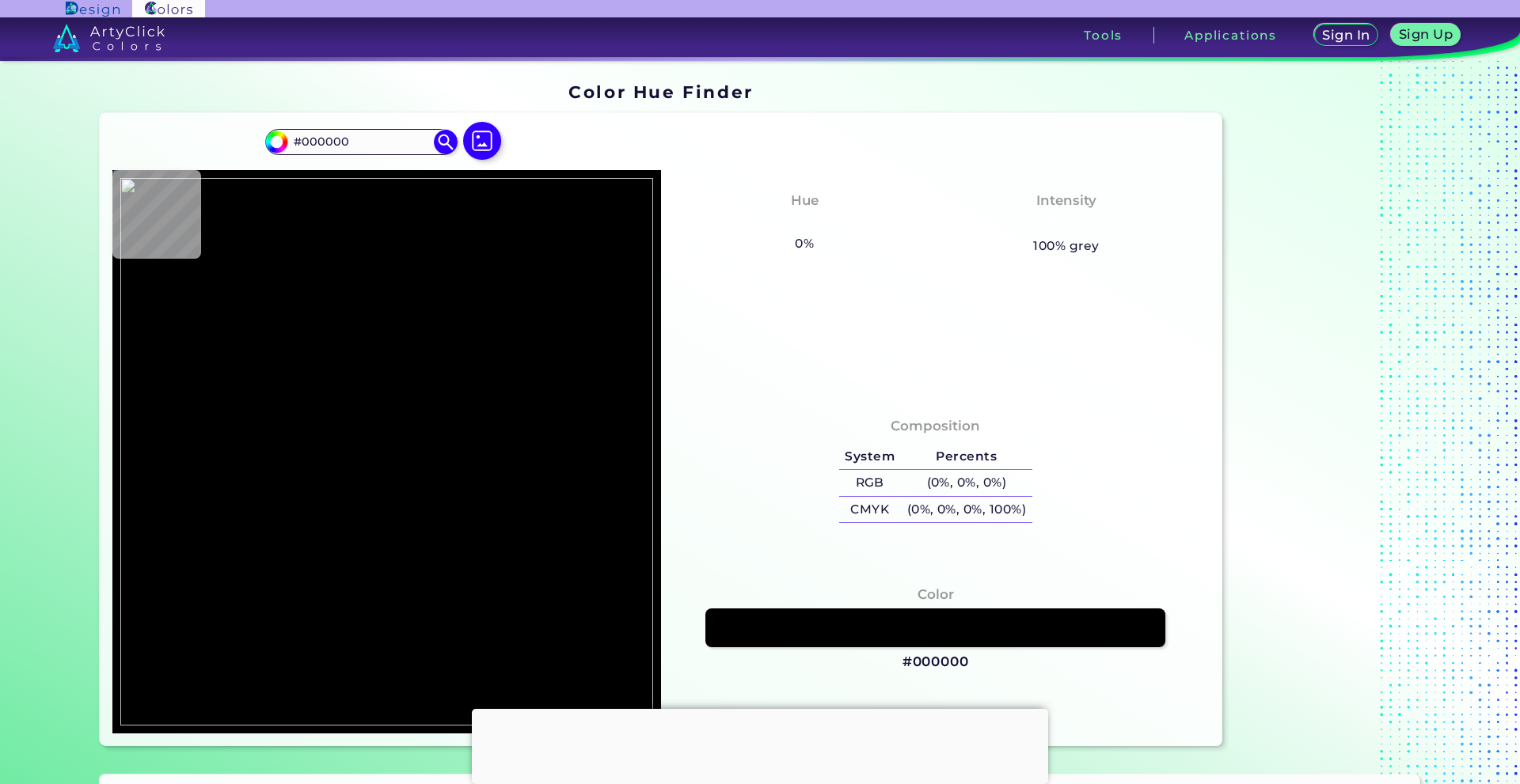
type input "#ba30af"
type input "#BA30AF"
type input "#ffffff"
type input "#FFFFFF"
type input "#c249b8"
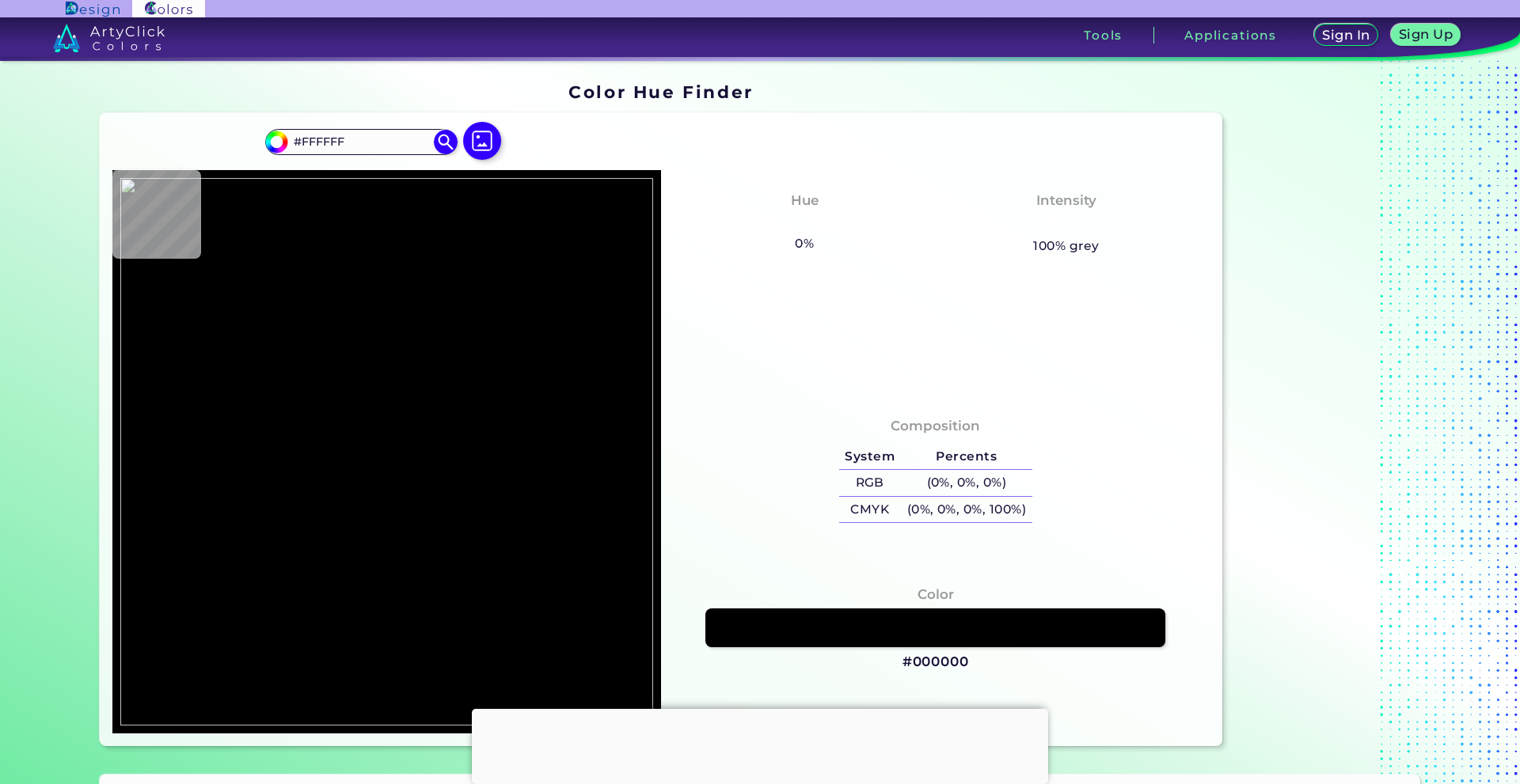
type input "#C249B8"
type input "#ba30af"
type input "#BA30AF"
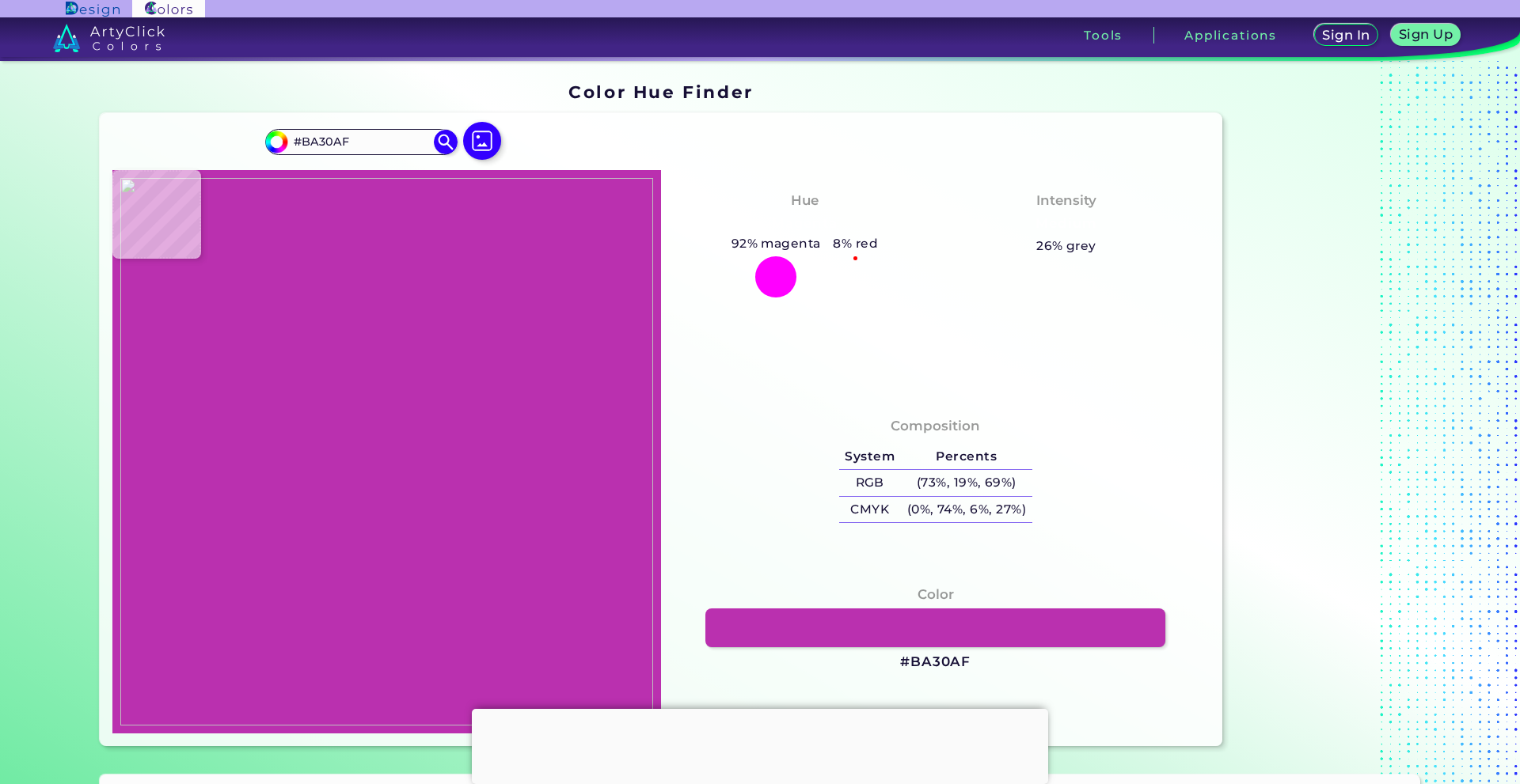
type input "#000000"
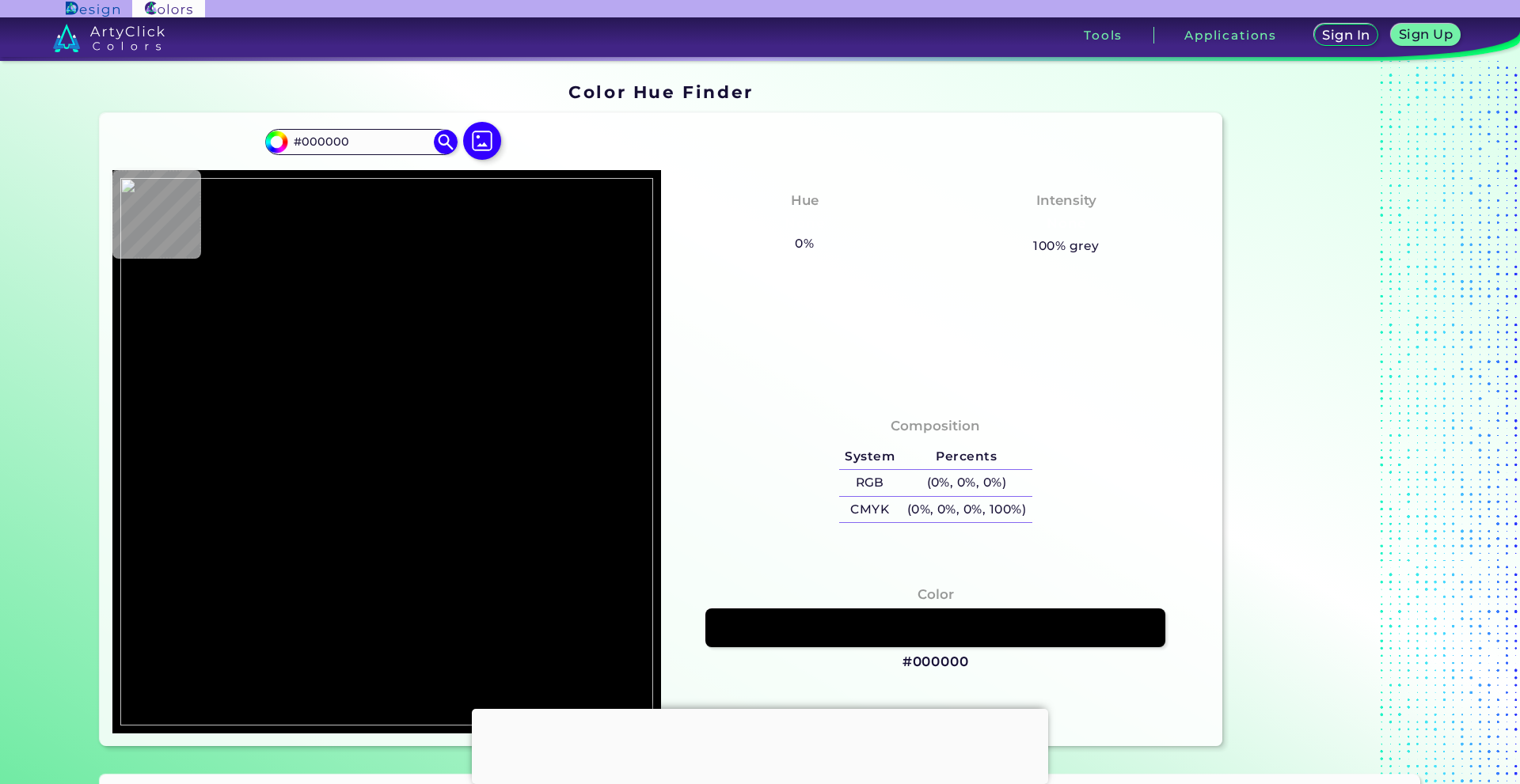
type input "#bd29ad"
type input "#BD29AD"
type input "#bb30af"
type input "#BB30AF"
type input "#ba30af"
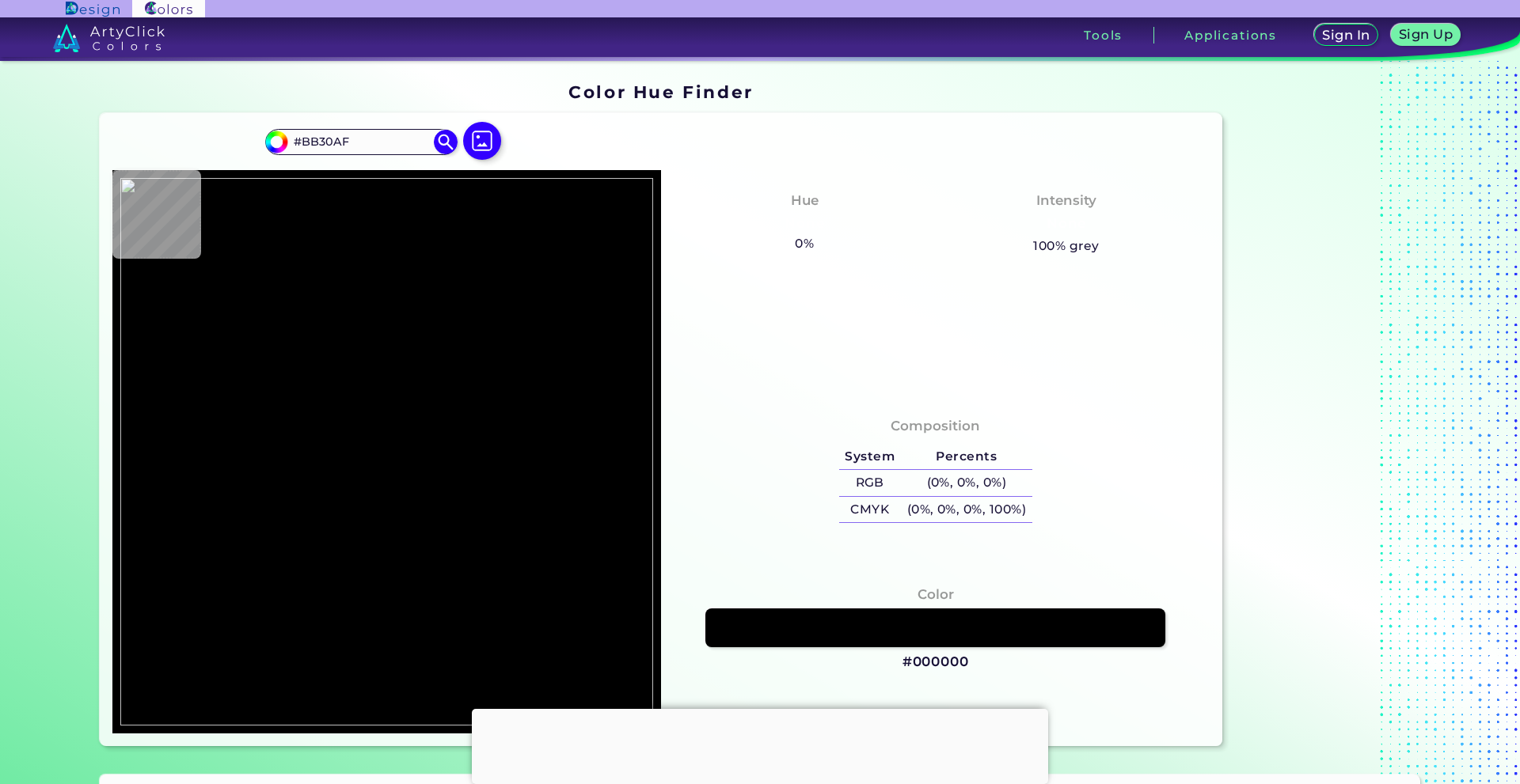
type input "#BA30AF"
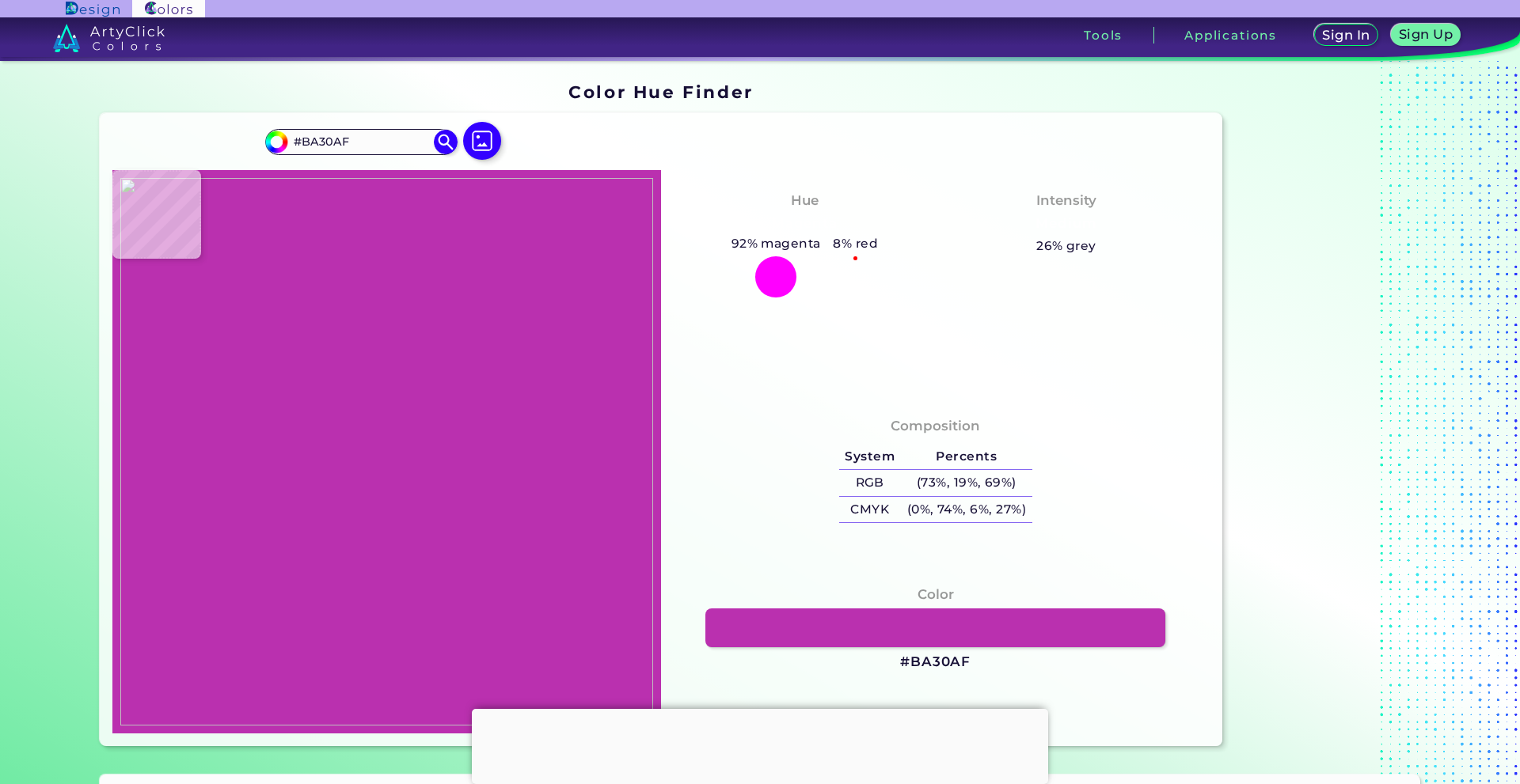
type input "#bb2faf"
type input "#BB2FAF"
type input "#ba2fae"
type input "#BA2FAE"
type input "#b92eae"
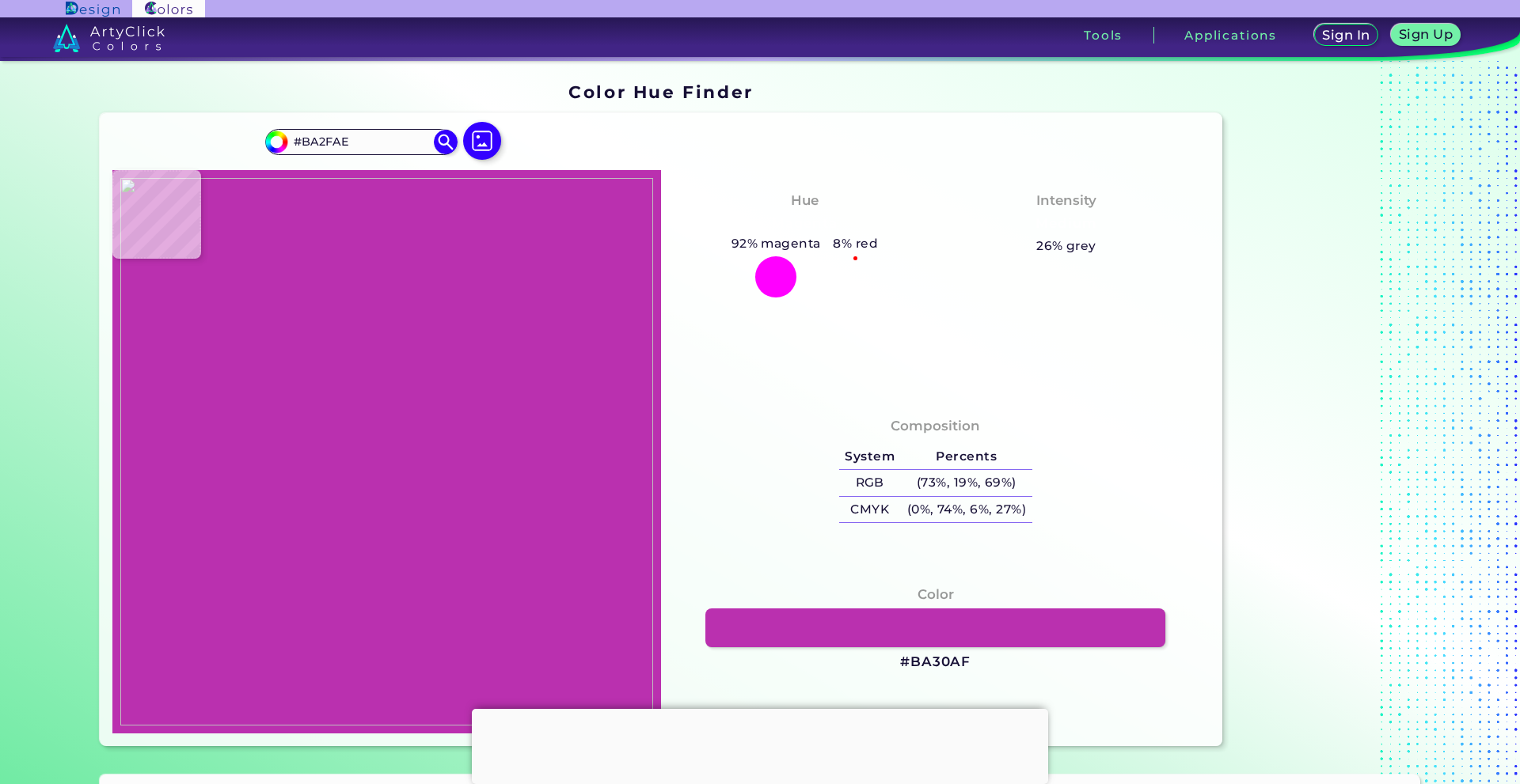
type input "#B92EAE"
type input "#b92fae"
type input "#B92FAE"
type input "#ba2fae"
type input "#BA2FAE"
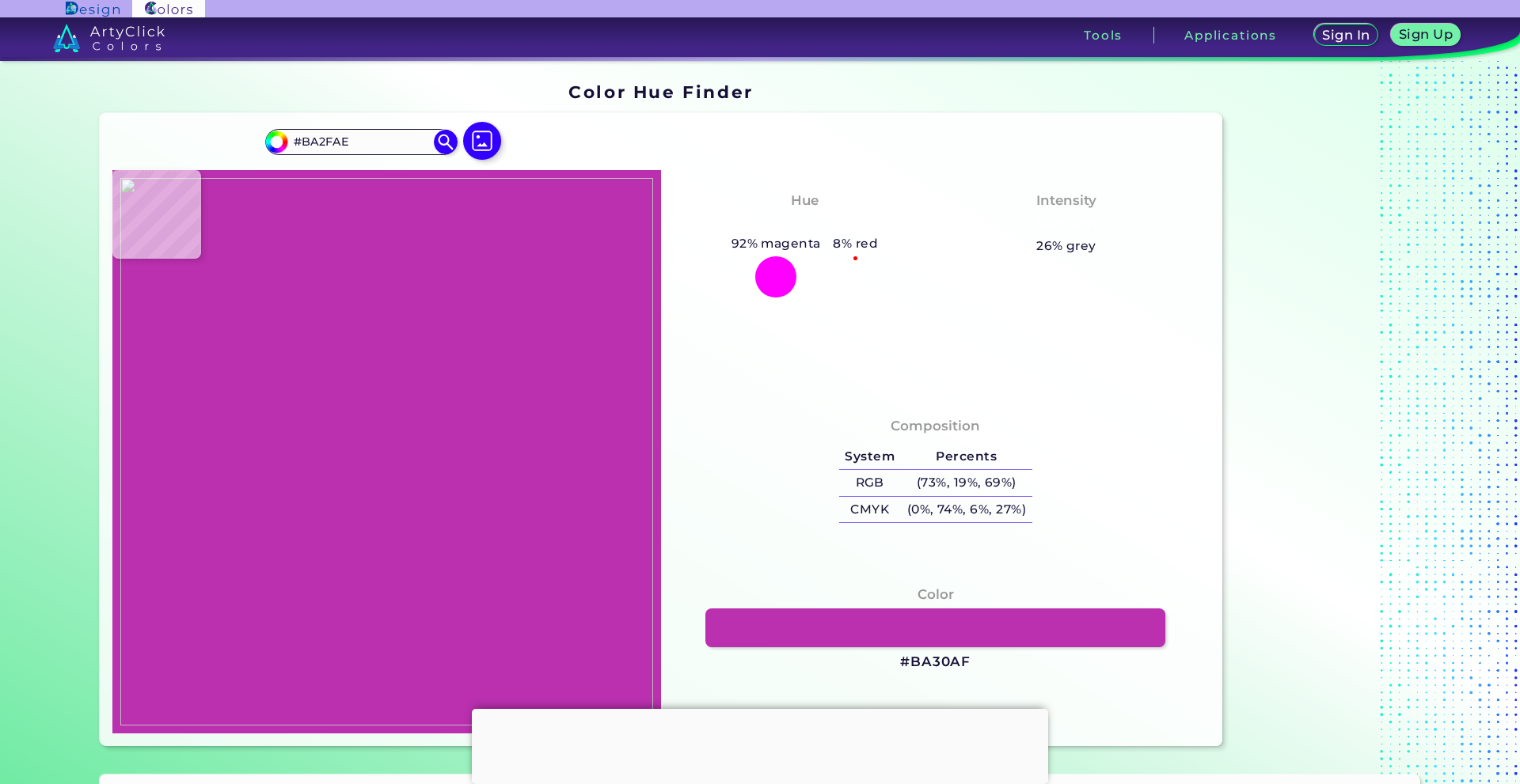
type input "#b92fae"
type input "#B92FAE"
type input "#ba30af"
type input "#BA30AF"
type input "#ba2faf"
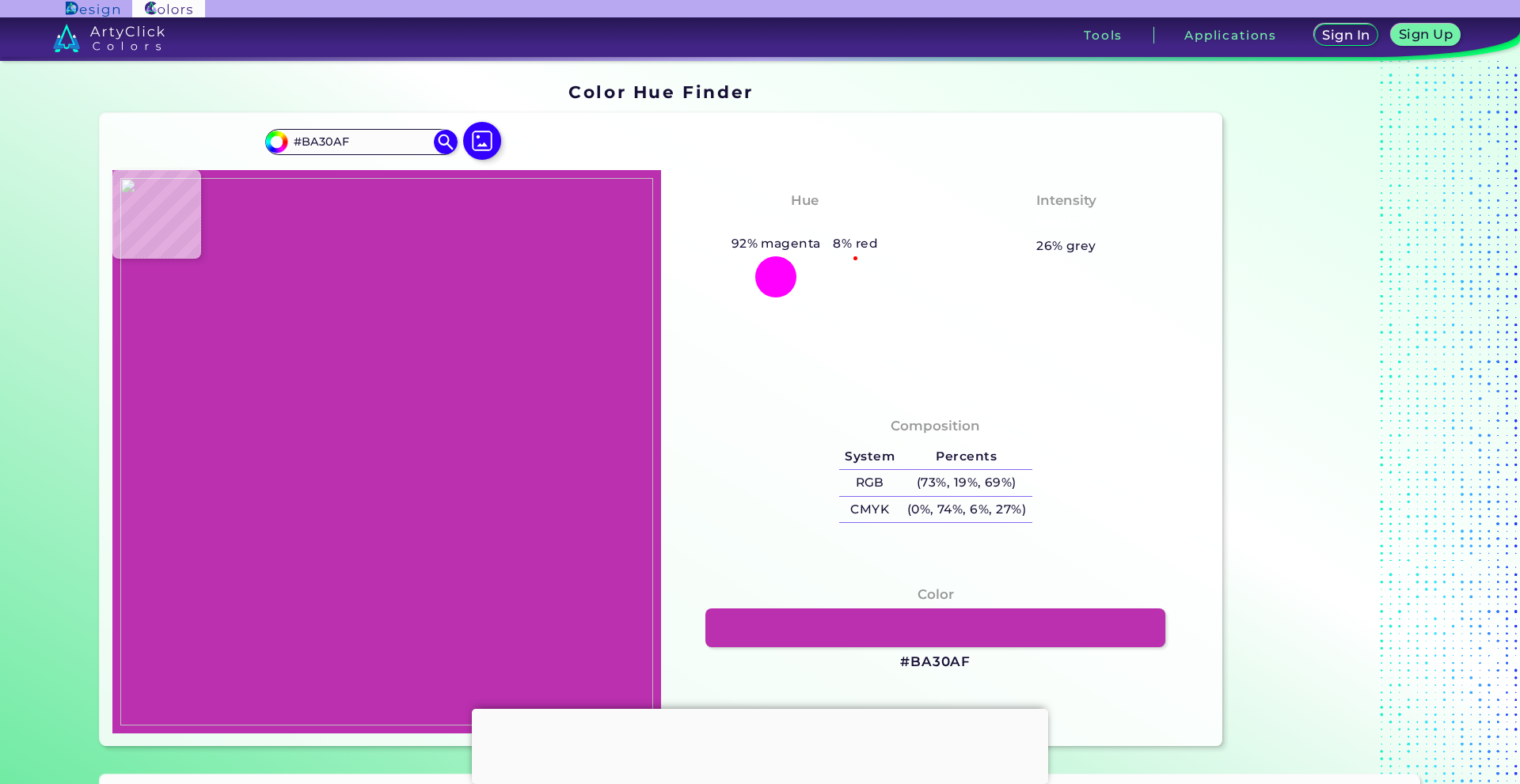
type input "#BA2FAF"
type input "#b42da5"
type input "#B42DA5"
type input "#000000"
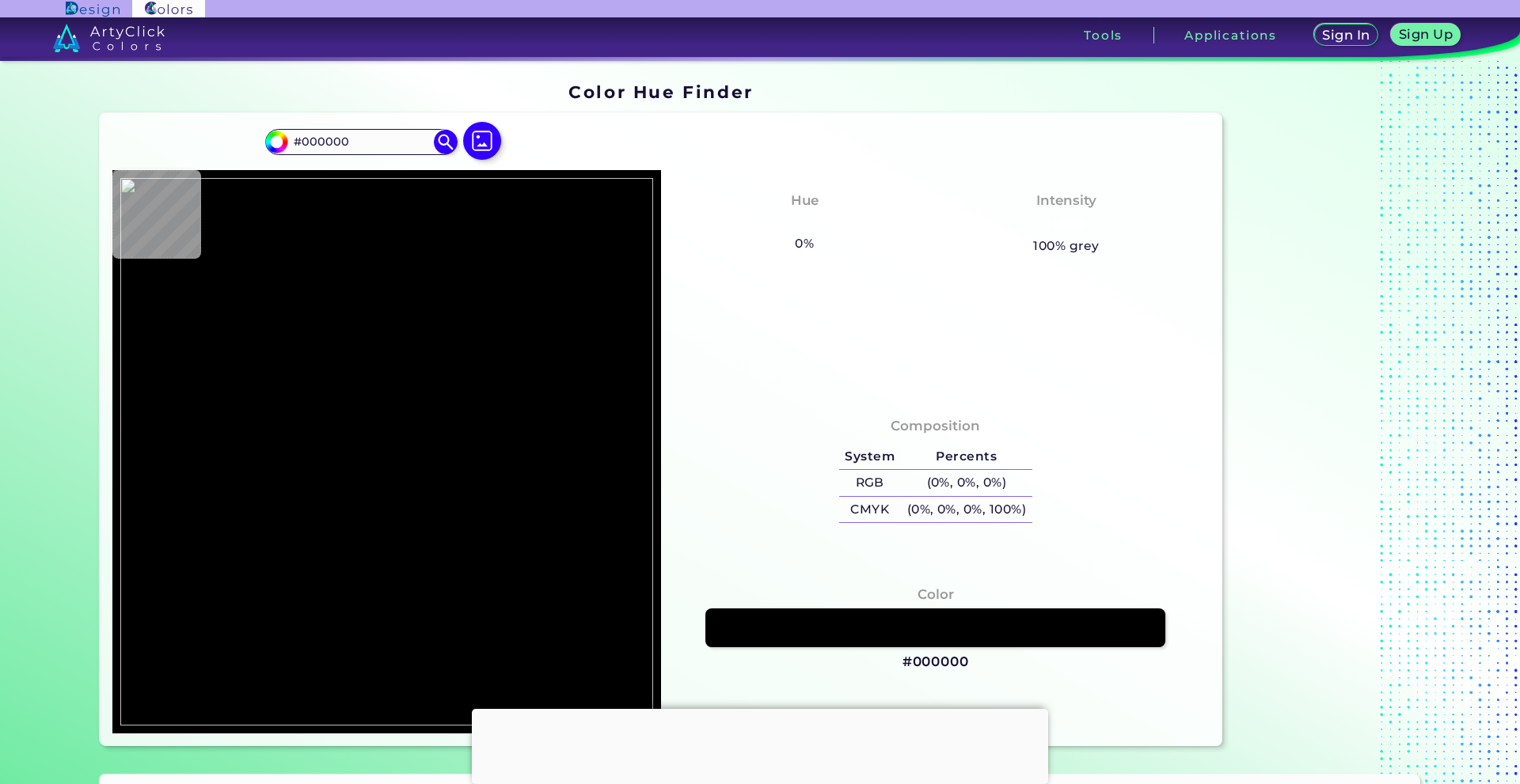
type input "#ba2faf"
type input "#BA2FAF"
type input "#ba30af"
type input "#BA30AF"
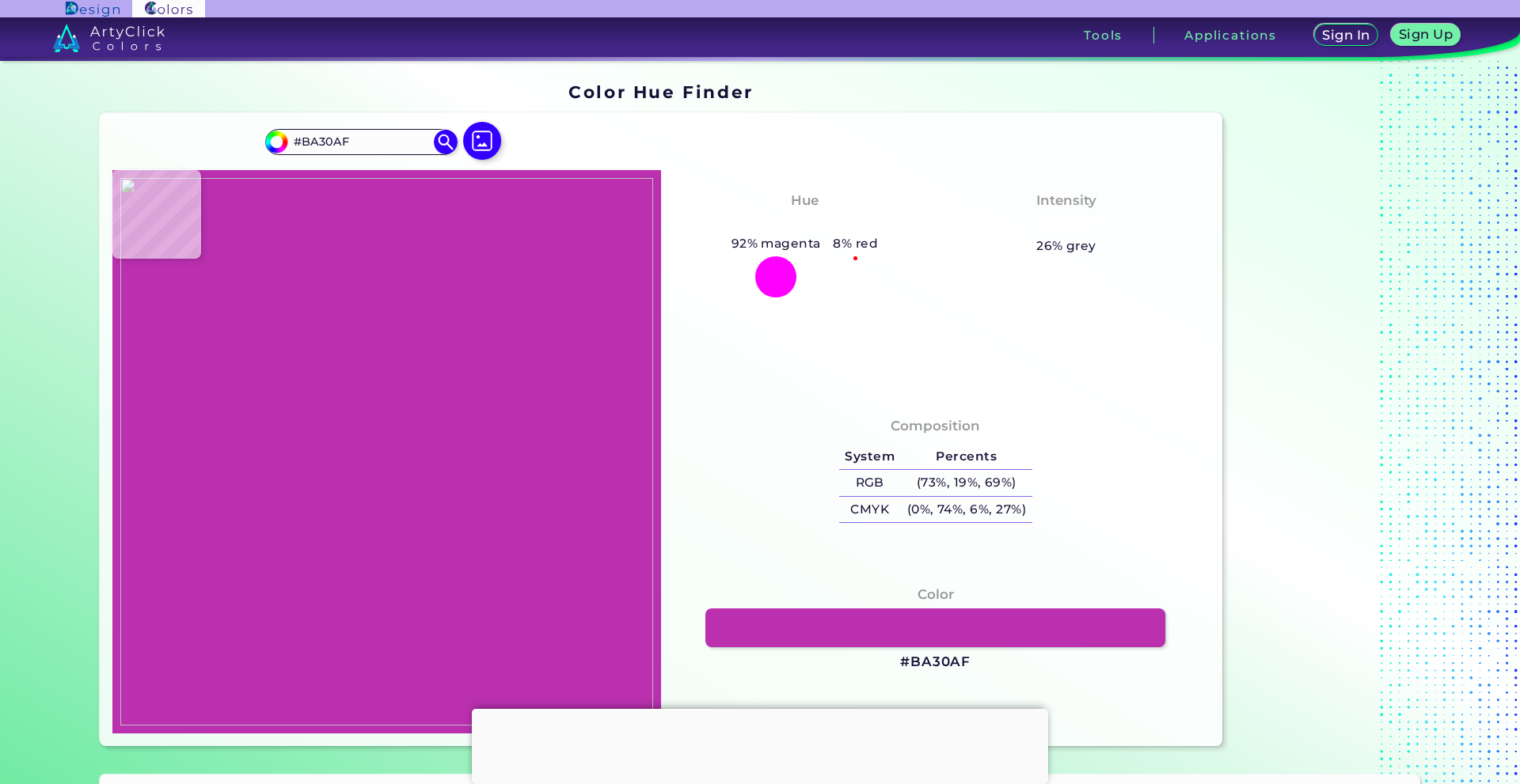
scroll to position [79, 0]
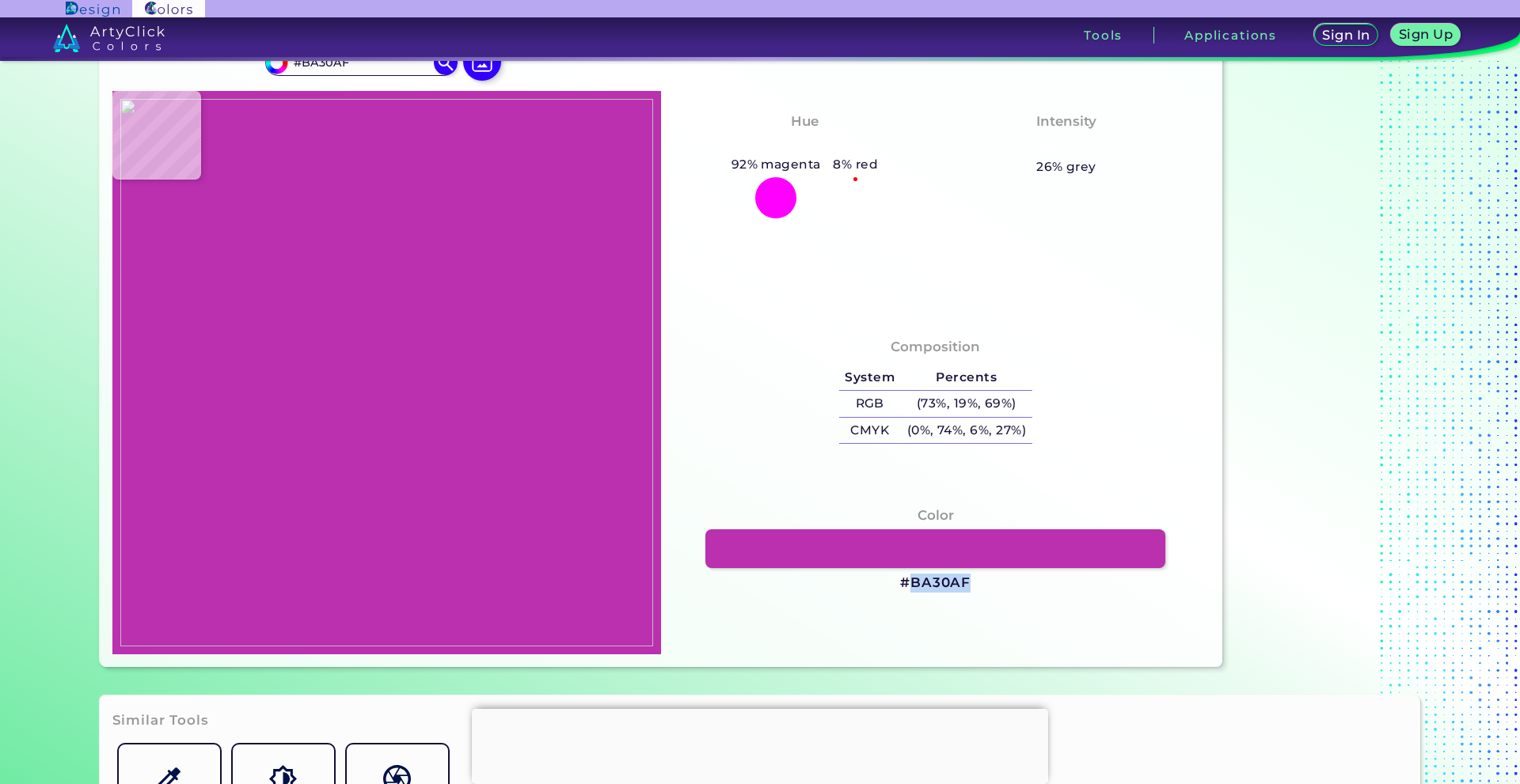
drag, startPoint x: 904, startPoint y: 583, endPoint x: 976, endPoint y: 589, distance: 72.2
click at [976, 589] on div "Color #BA30AF" at bounding box center [935, 549] width 523 height 104
copy h3 "BA30AF"
type input "#000000"
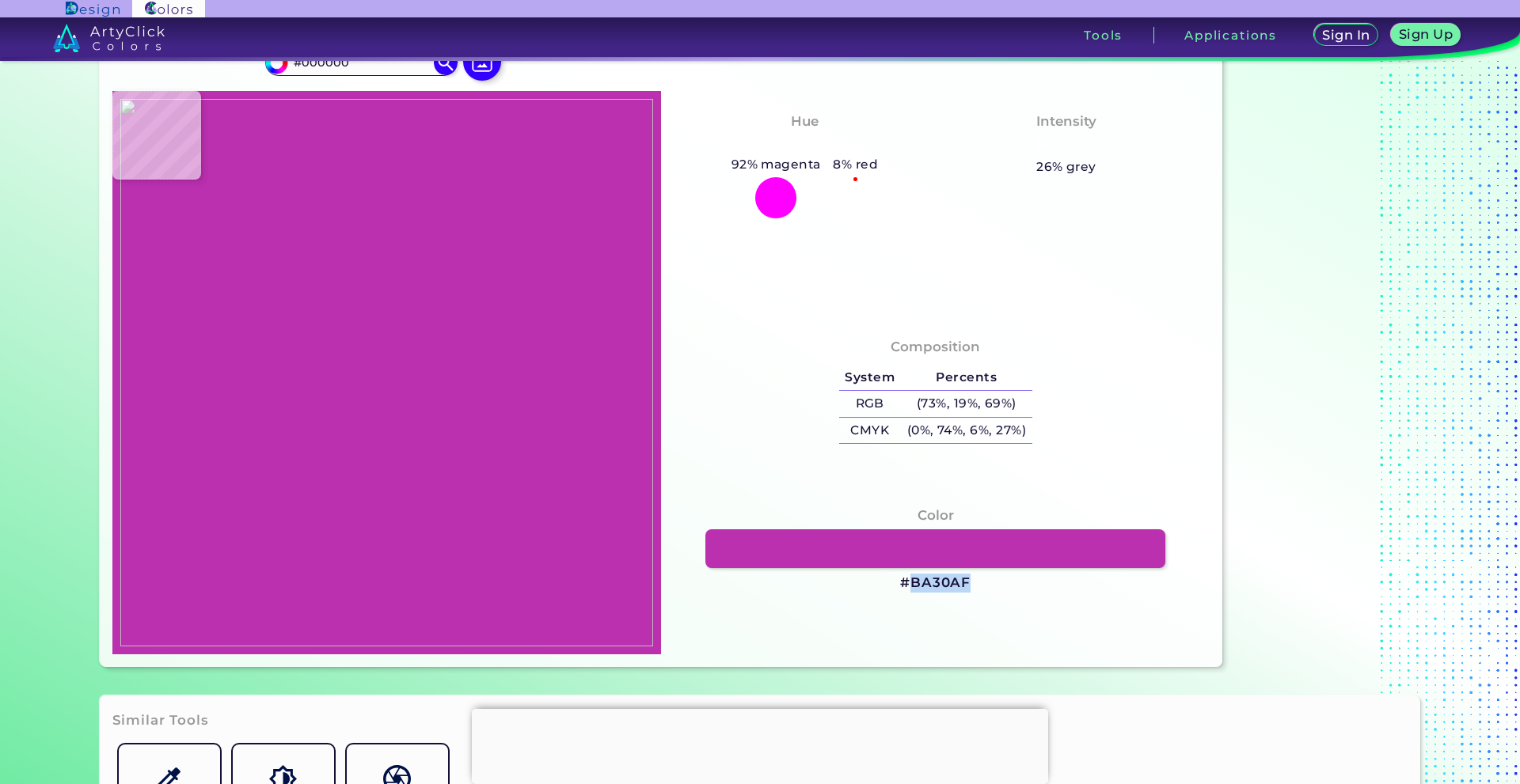
type input "#ba2eae"
type input "#BA2EAE"
type input "#ba30af"
type input "#BA30AF"
type input "#b92fae"
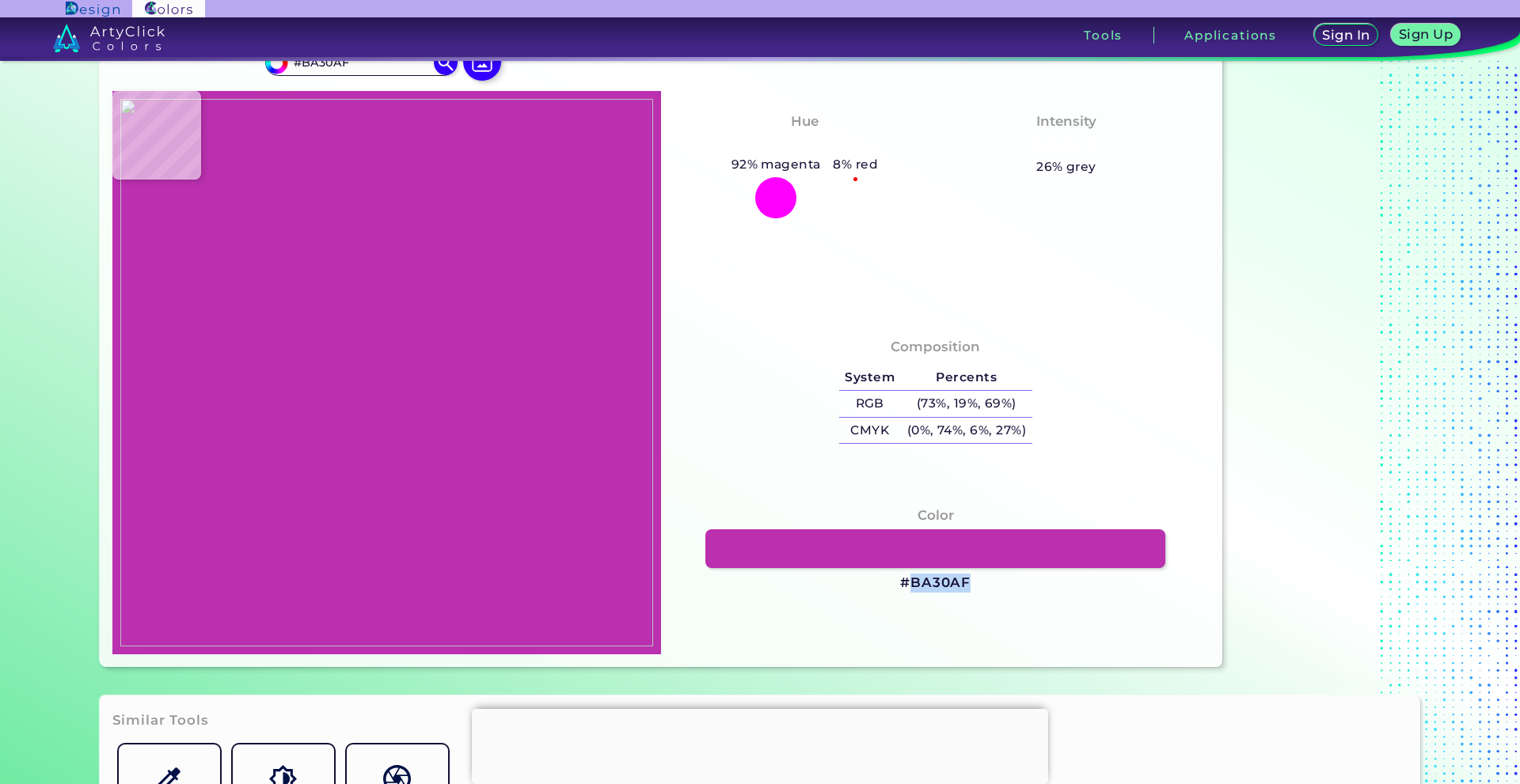
type input "#B92FAE"
type input "#000000"
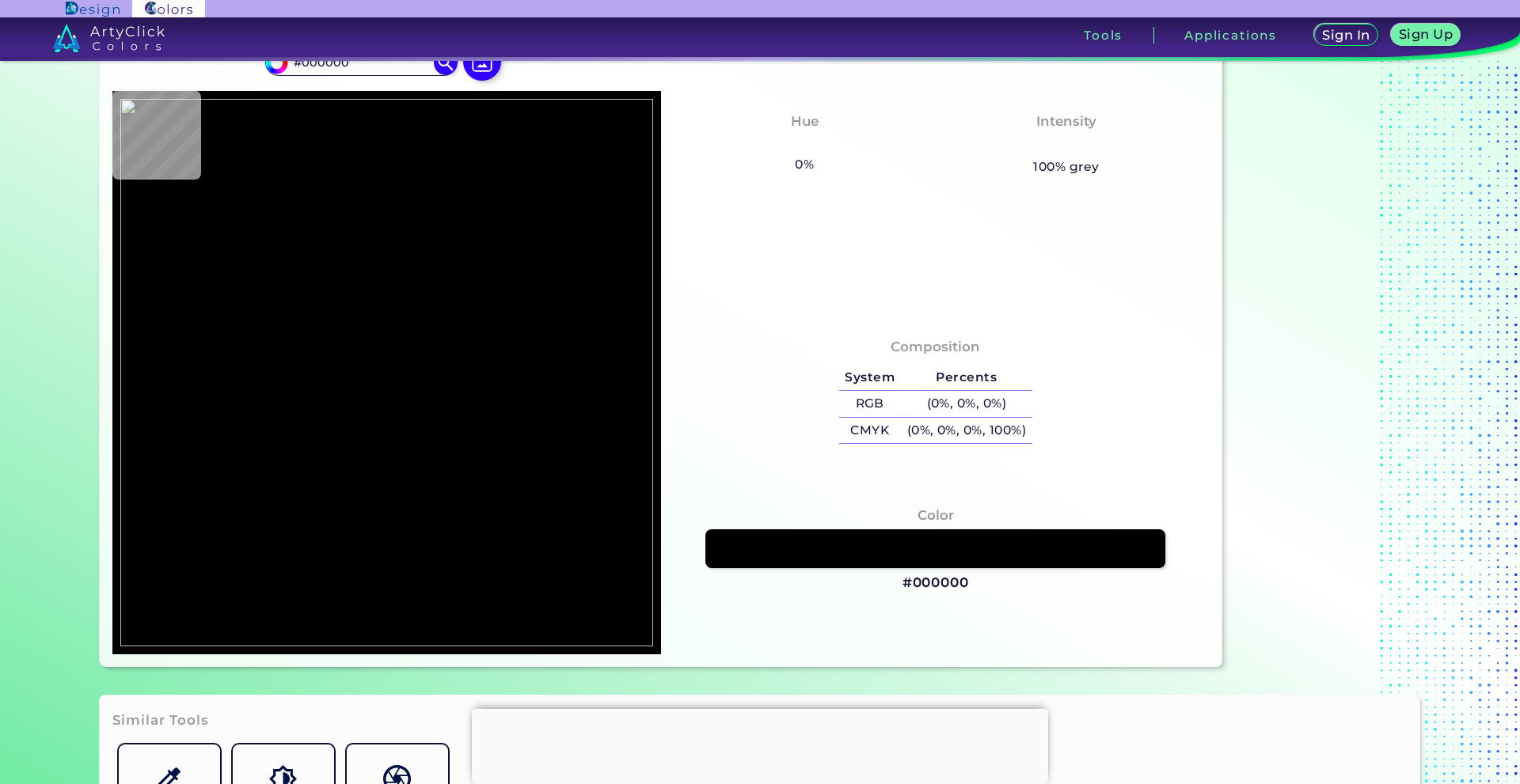
type input "#bc2cae"
type input "#BC2CAE"
type input "#ba30af"
type input "#BA30AF"
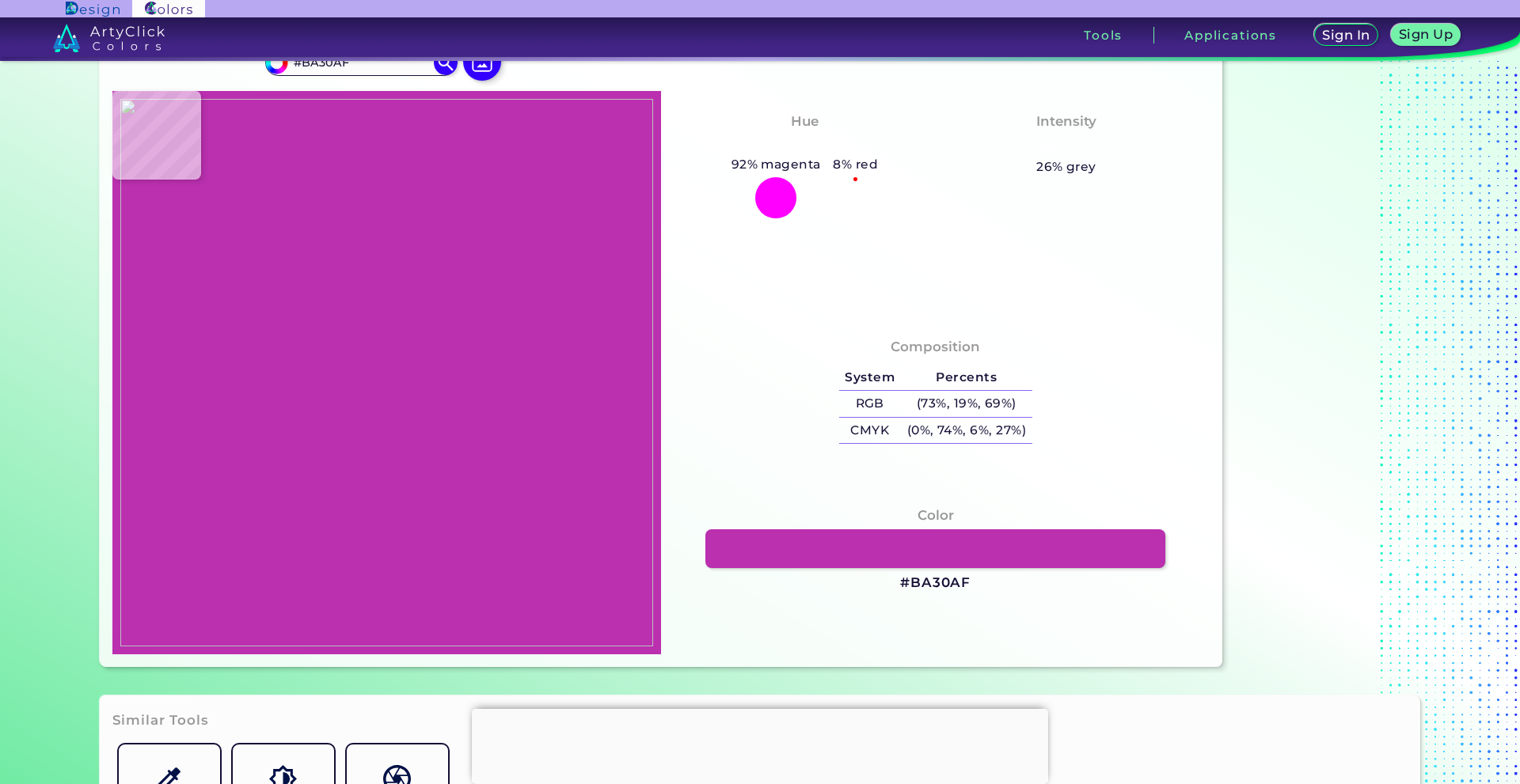
type input "#000000"
type input "#b92eb9"
type input "#B92EB9"
type input "#bf2ead"
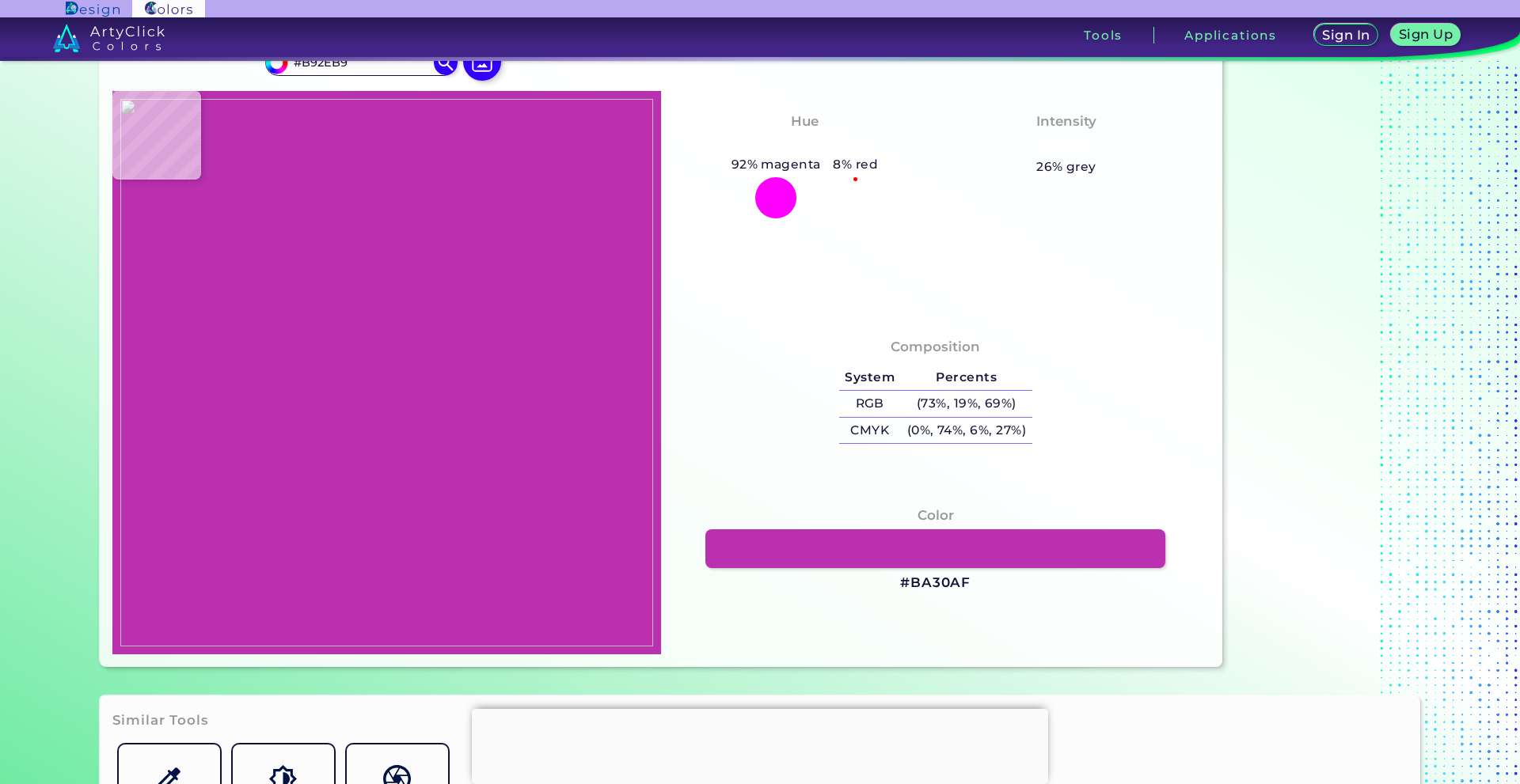
type input "#BF2EAD"
type input "#b830ab"
type input "#B830AB"
type input "#b92fad"
type input "#B92FAD"
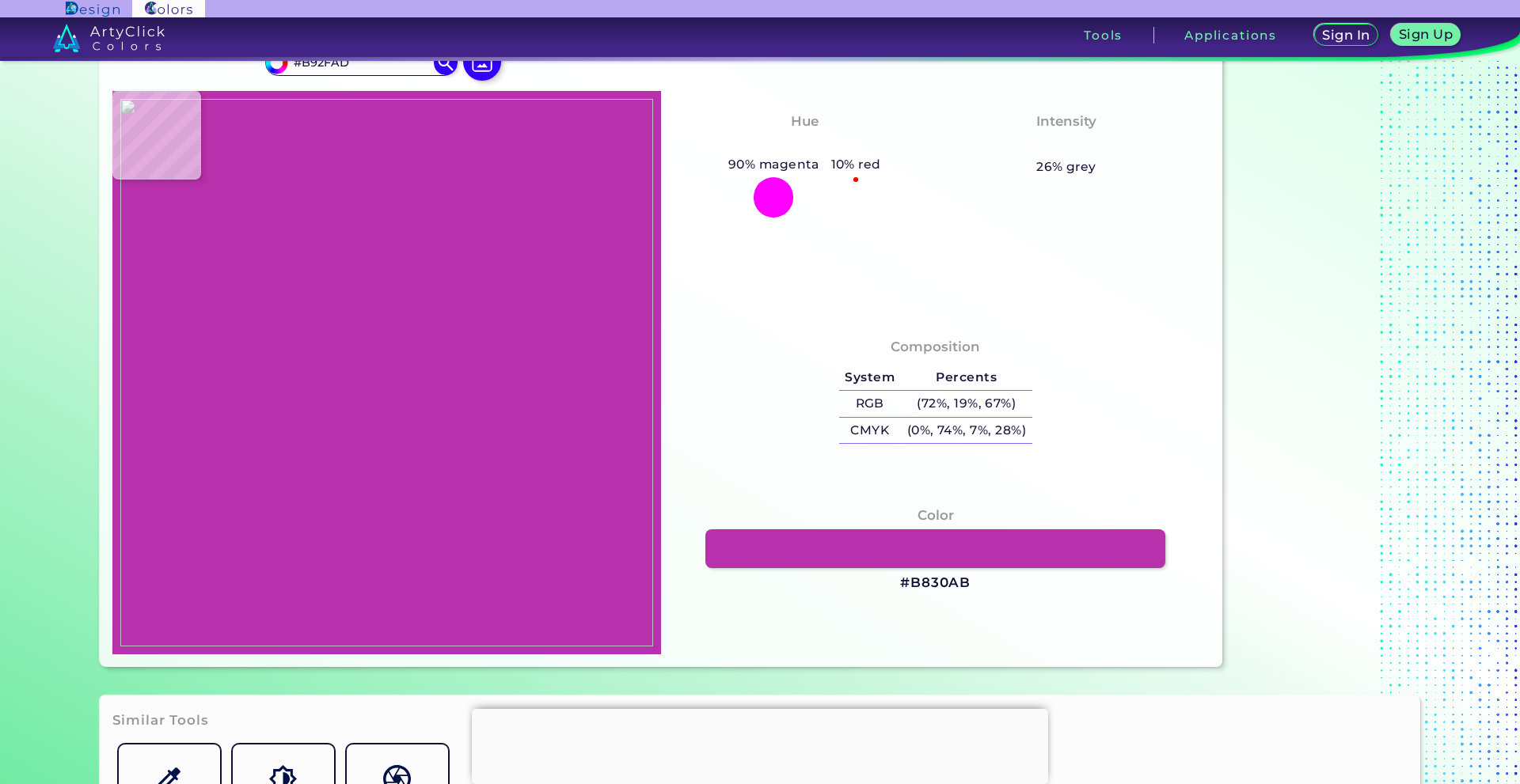
type input "#bc2faf"
type input "#BC2FAF"
type input "#bb2faf"
type input "#BB2FAF"
type input "#bb2fb0"
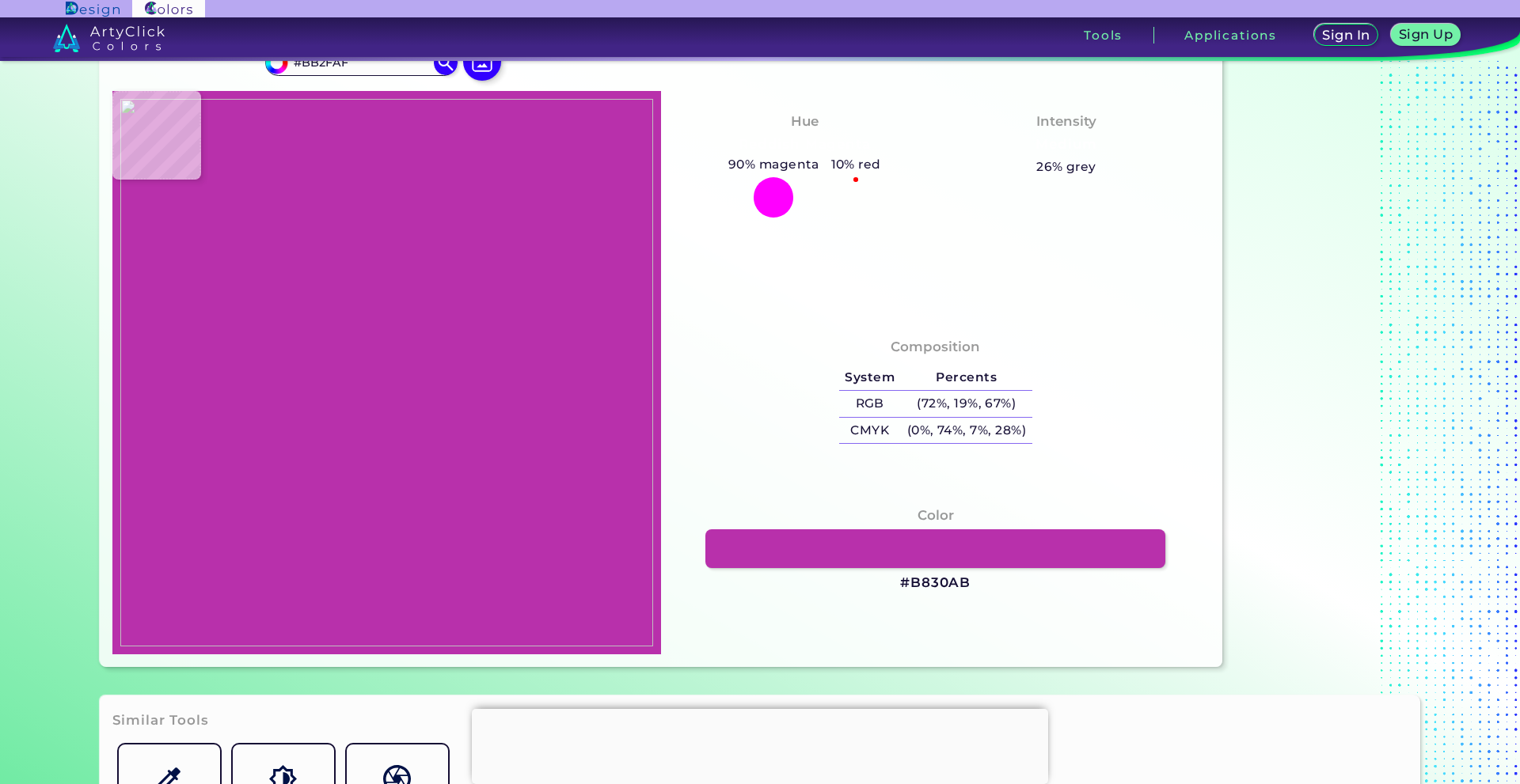
type input "#BB2FB0"
type input "#b1279d"
type input "#B1279D"
type input "#000000"
